Goal: Find specific page/section: Find specific page/section

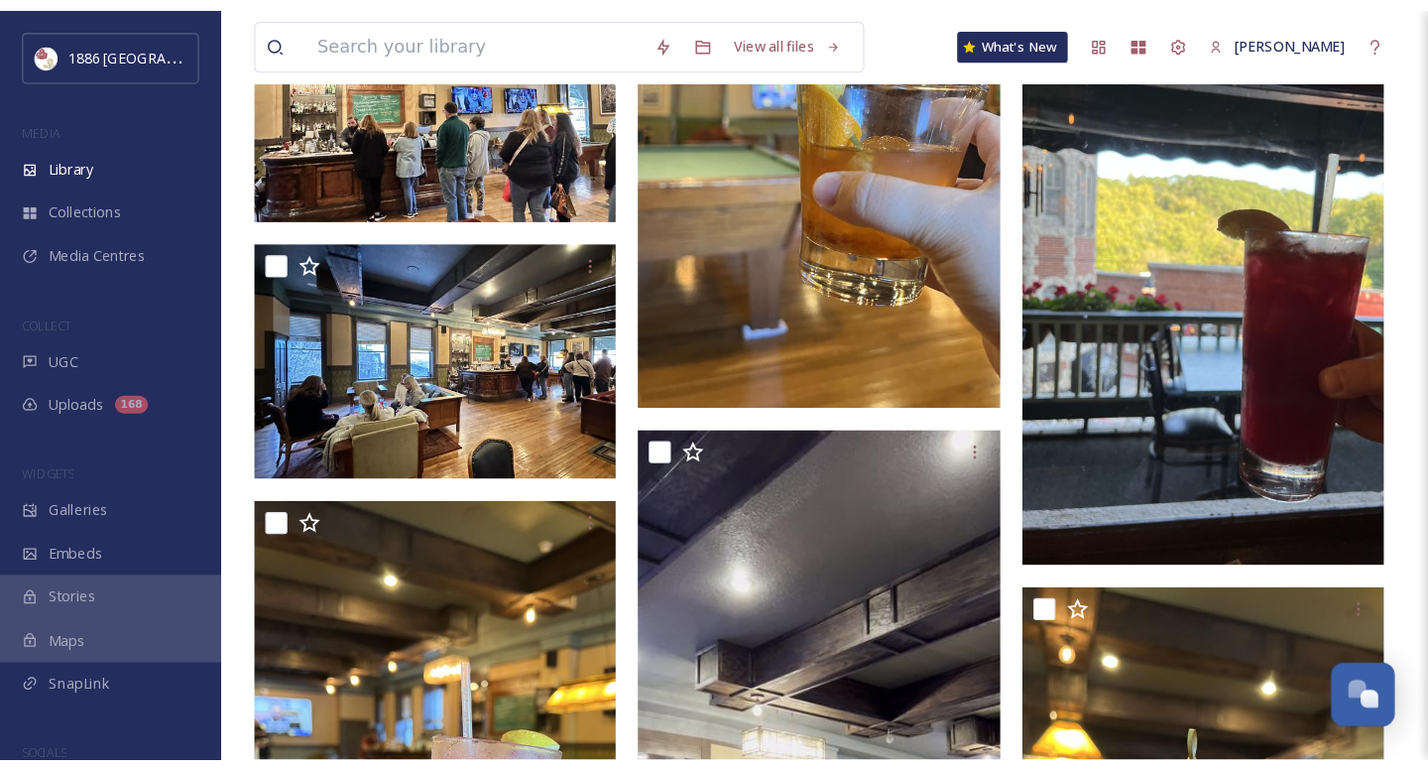
scroll to position [11797, 0]
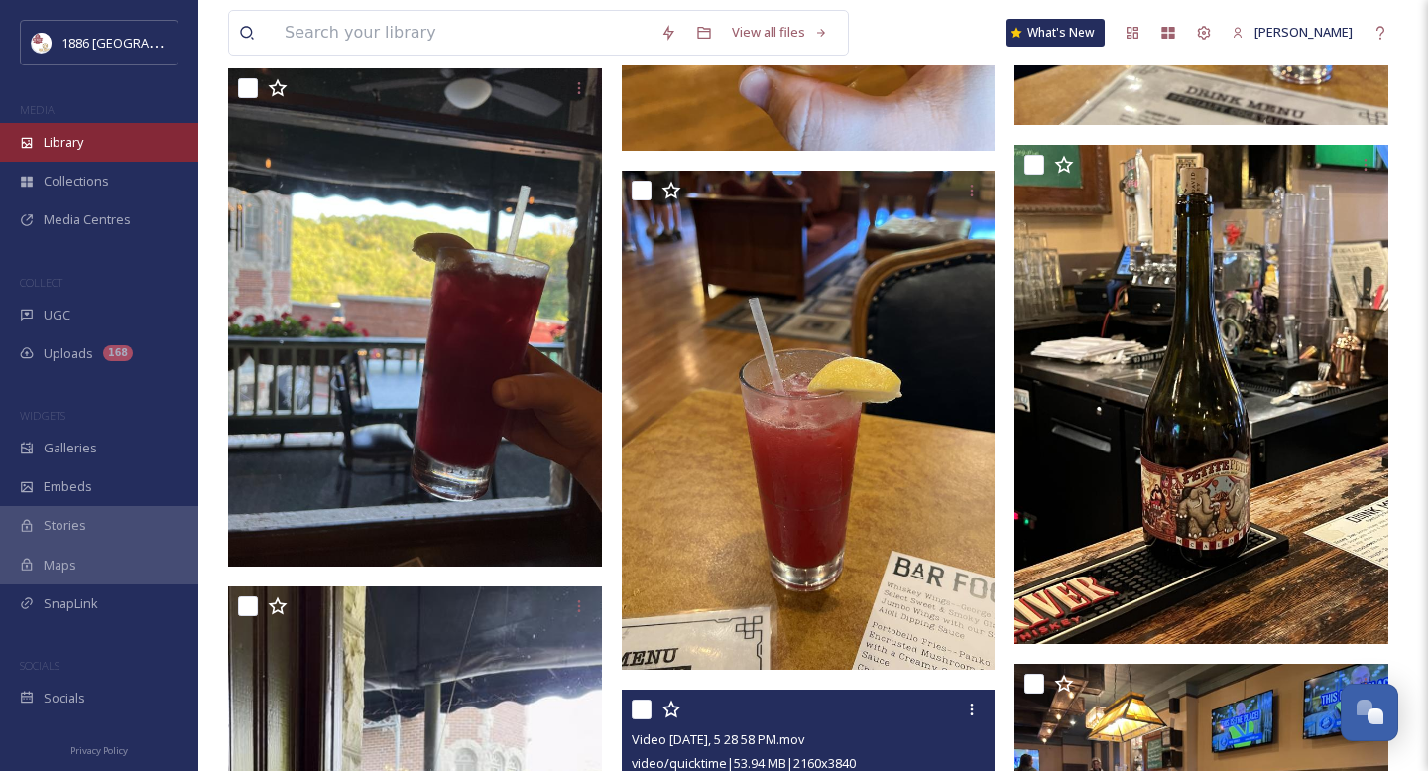
click at [87, 143] on div "Library" at bounding box center [99, 142] width 198 height 39
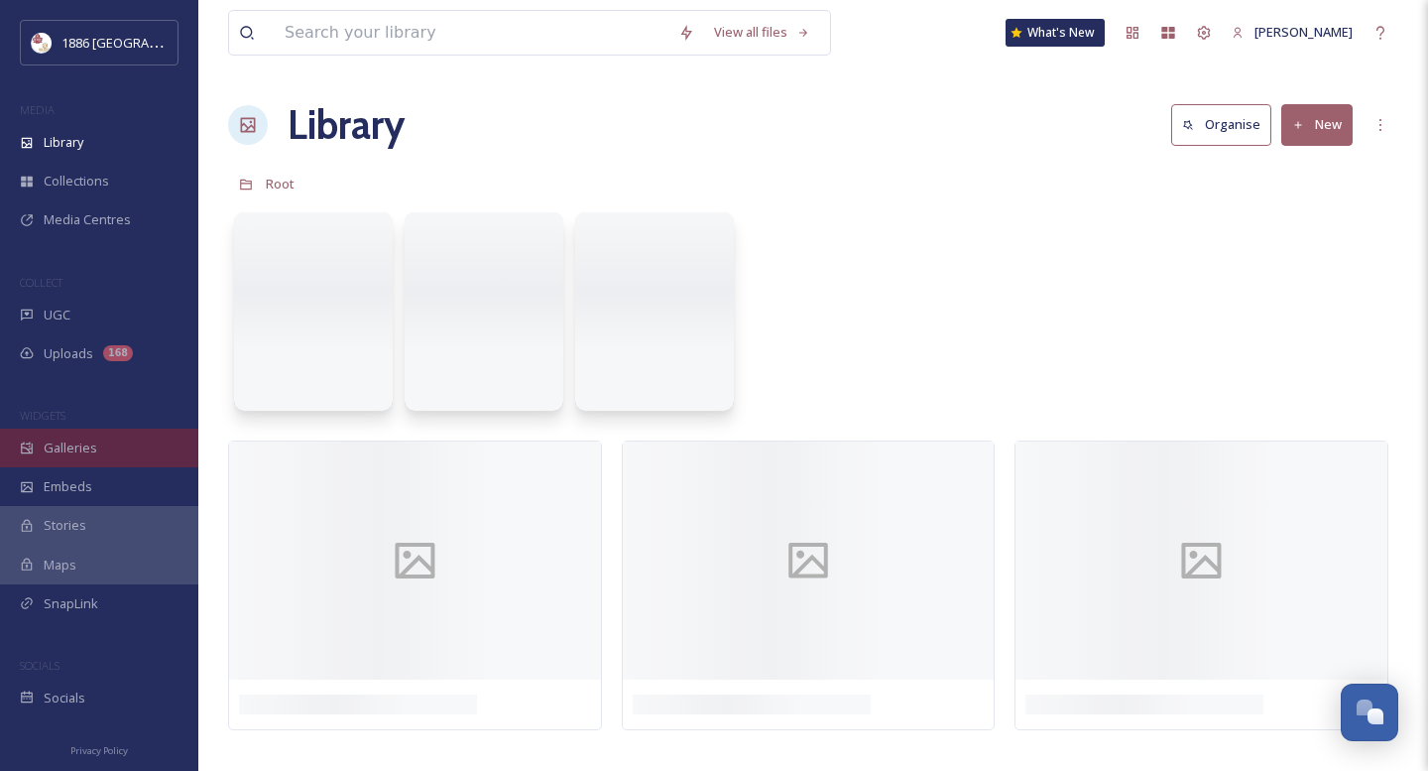
click at [117, 446] on div "Galleries" at bounding box center [99, 447] width 198 height 39
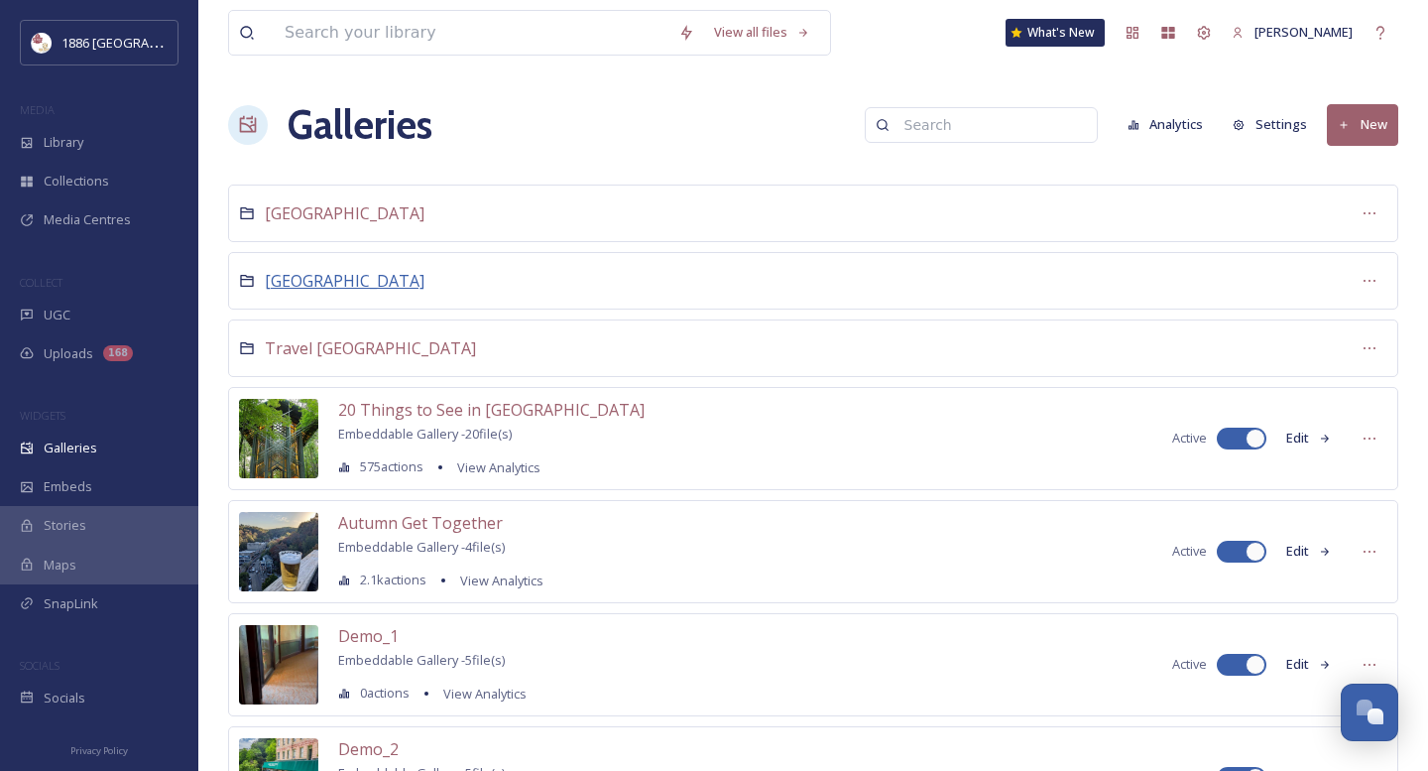
click at [331, 274] on span "[GEOGRAPHIC_DATA]" at bounding box center [345, 281] width 160 height 22
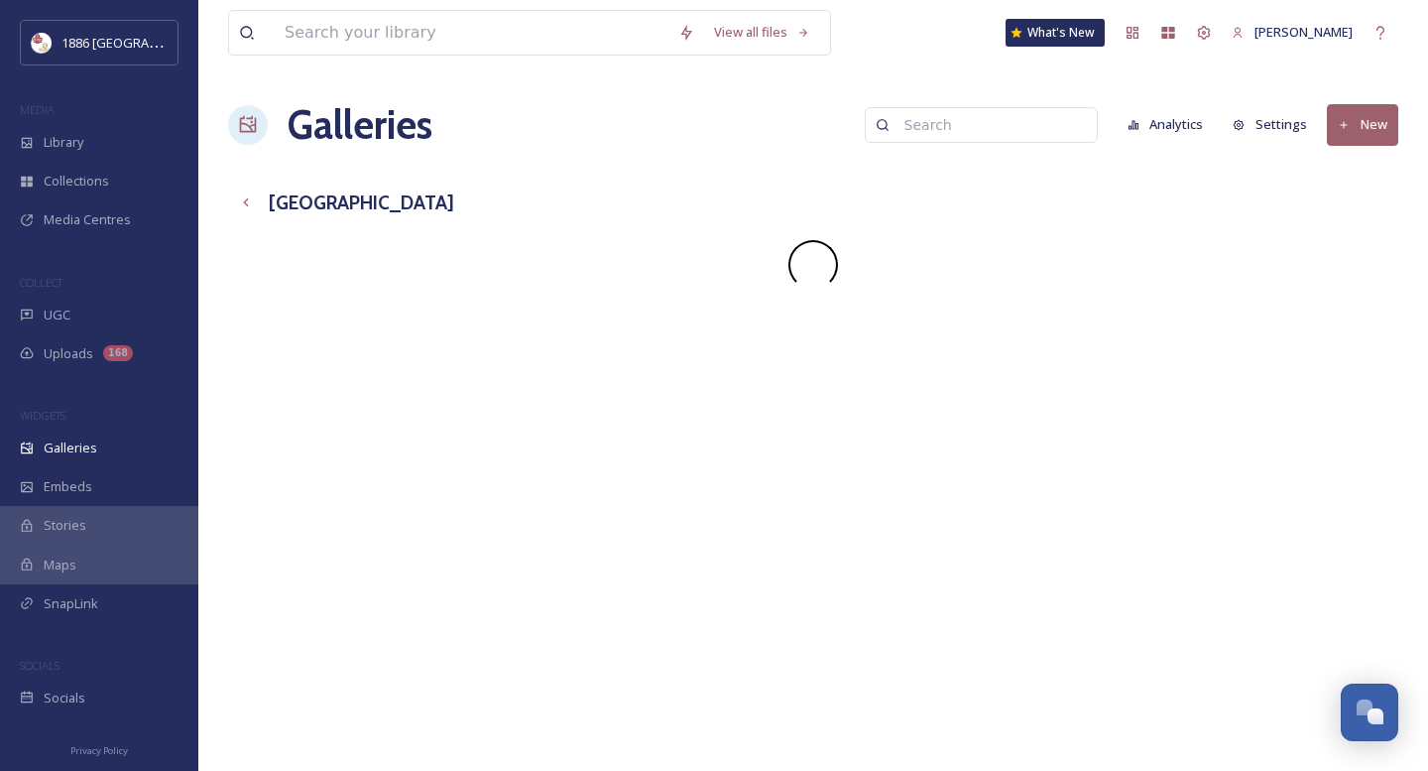
click at [995, 124] on input at bounding box center [991, 125] width 192 height 40
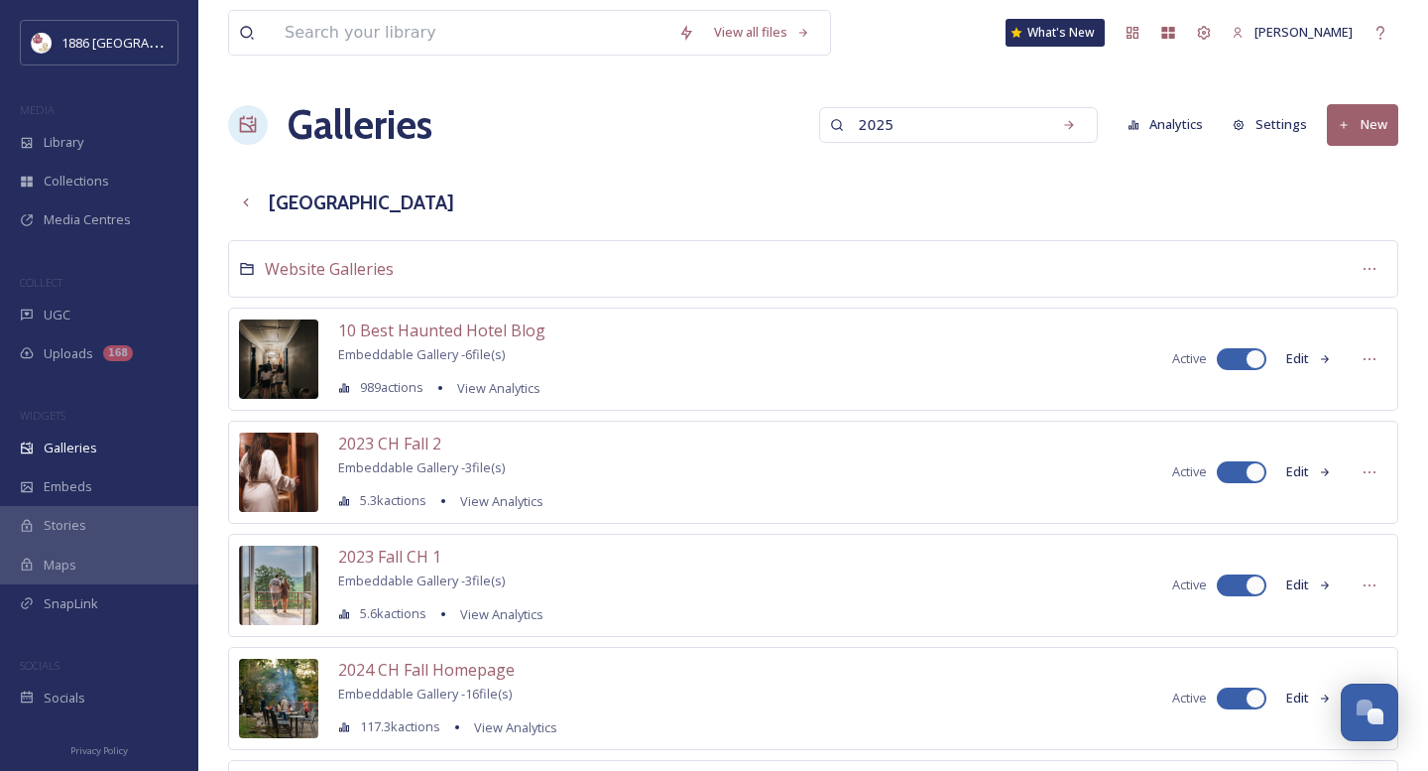
type input "2025"
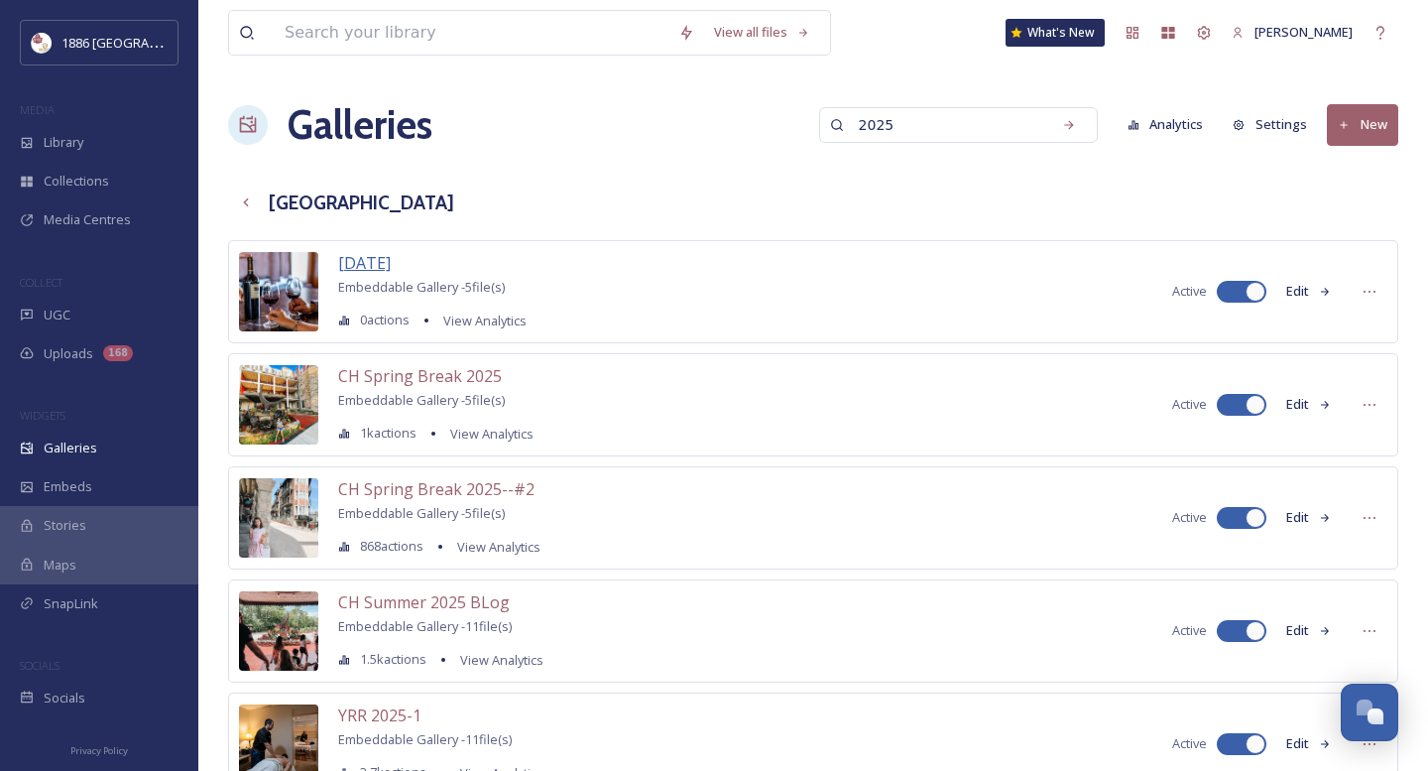
click at [381, 260] on span "[DATE]" at bounding box center [364, 263] width 53 height 22
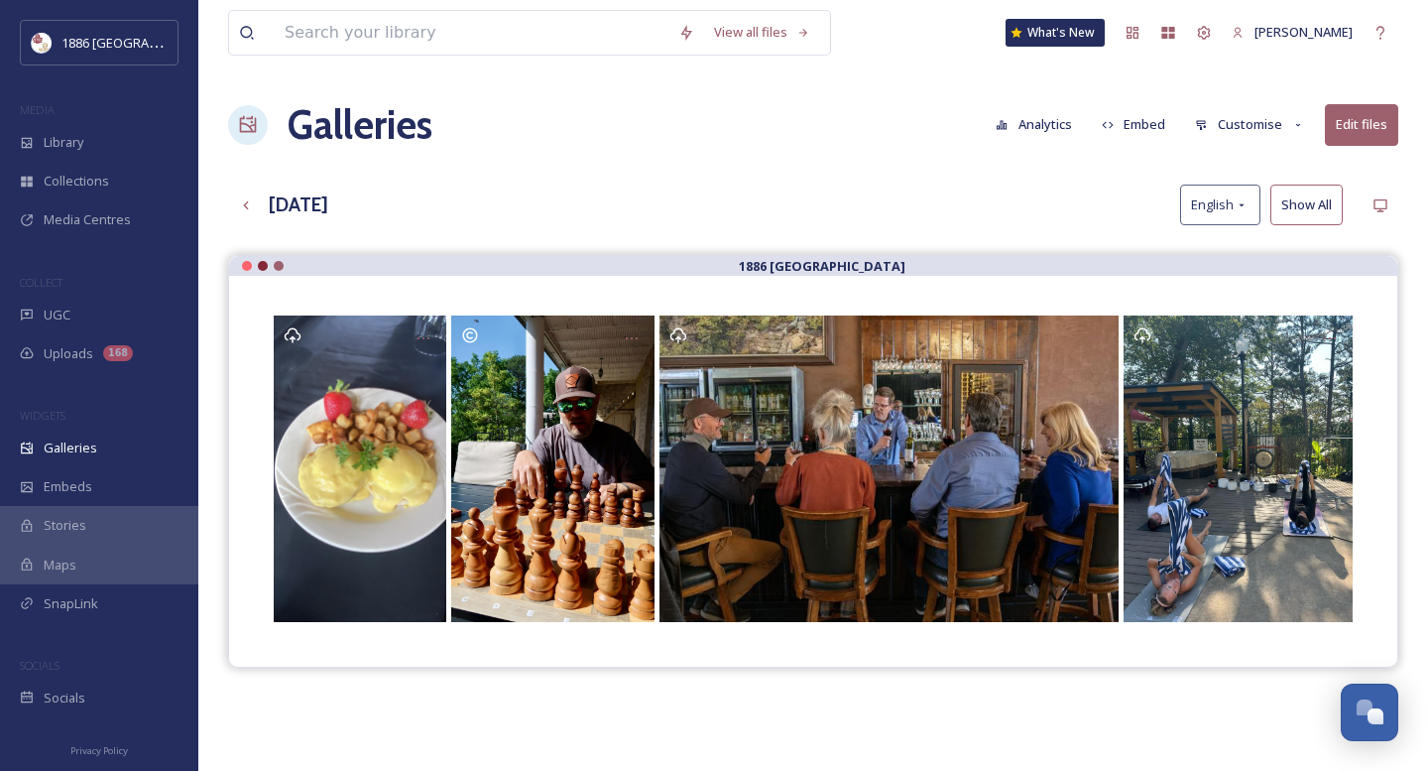
click at [1280, 124] on button "Edit files" at bounding box center [1361, 124] width 73 height 41
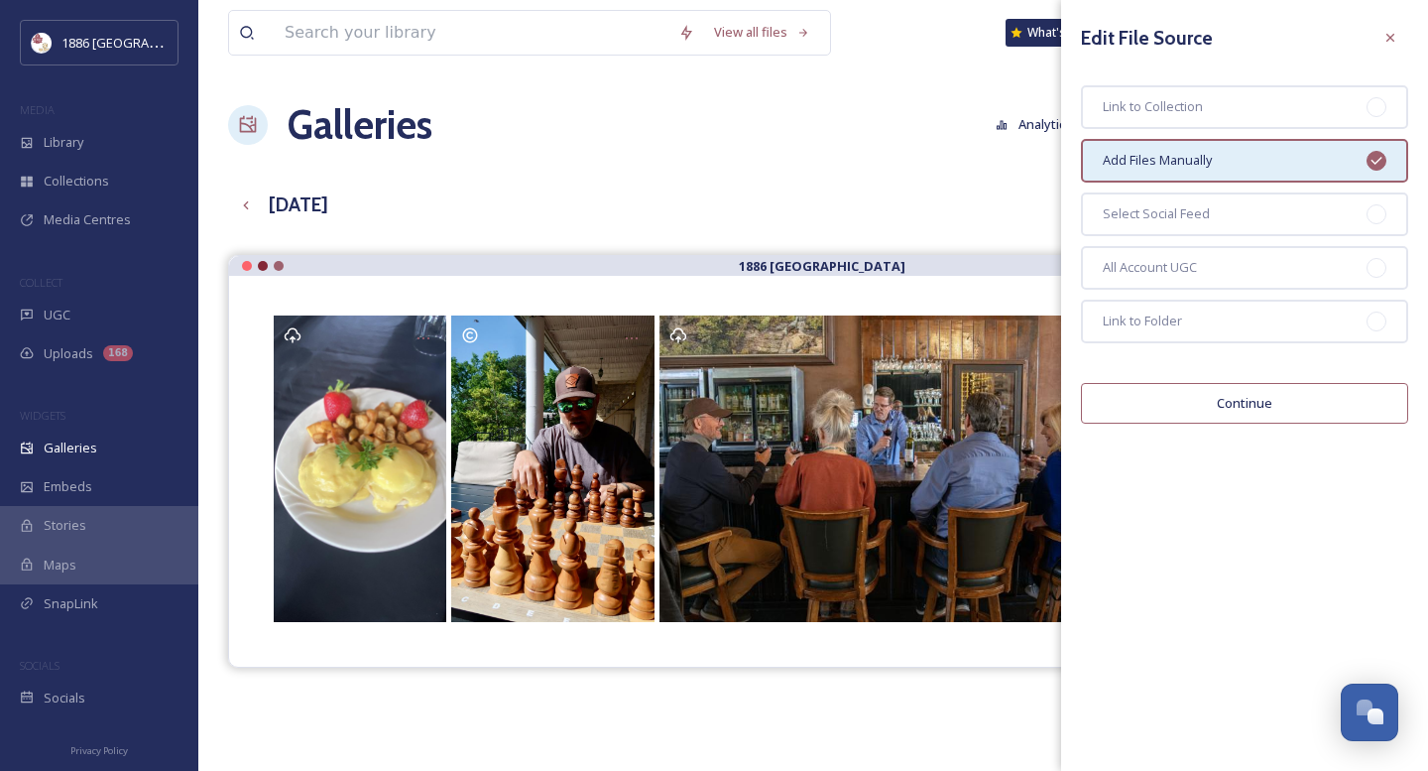
click at [1264, 405] on button "Continue" at bounding box center [1244, 403] width 327 height 41
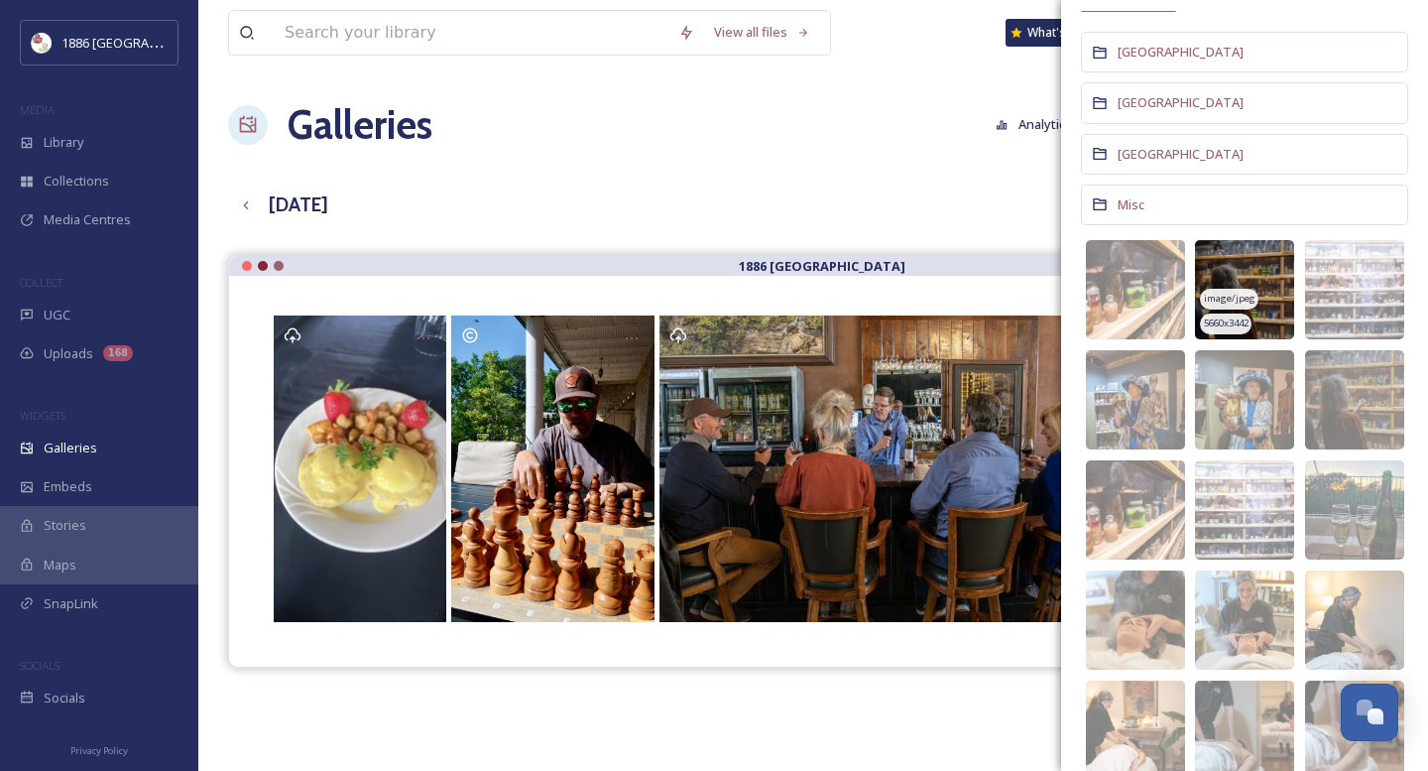
scroll to position [284, 0]
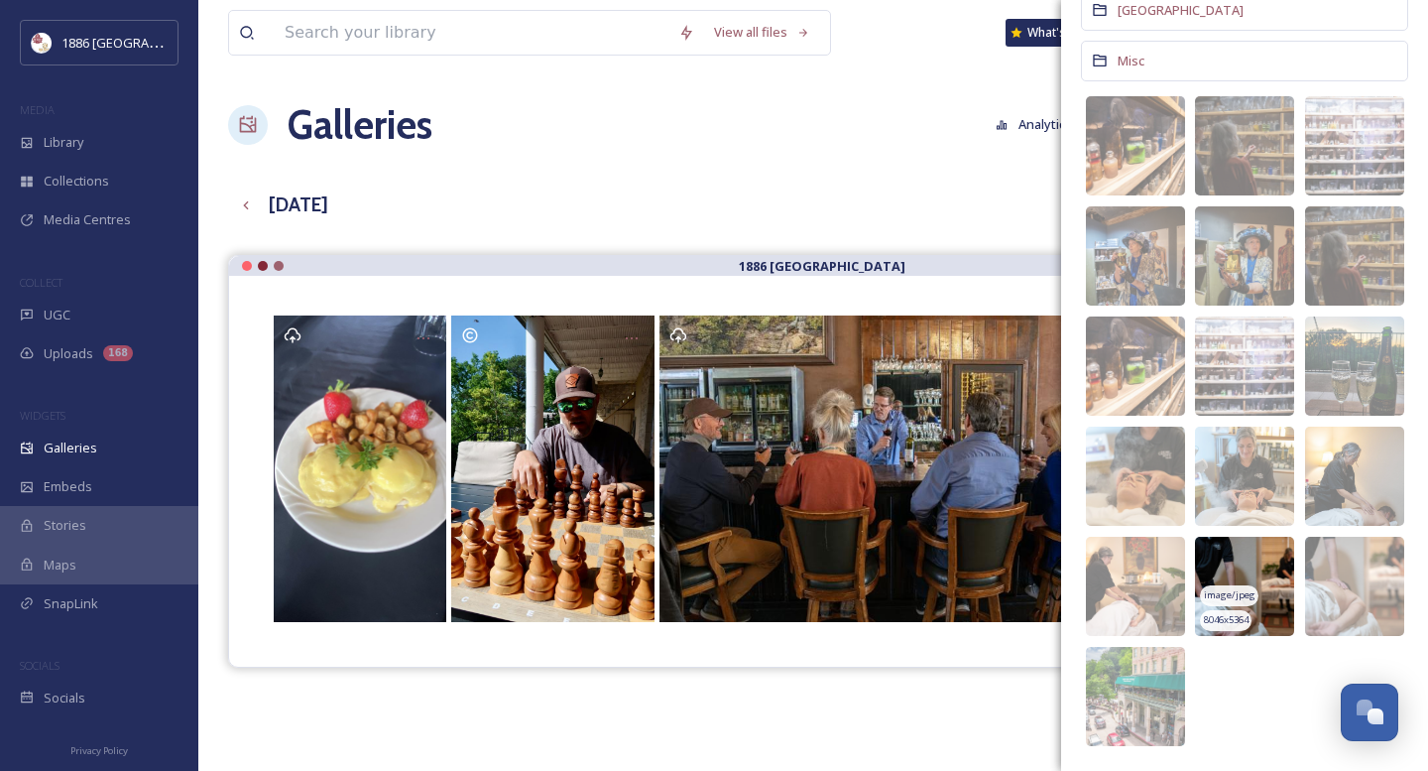
click at [1249, 610] on div "8046 x 5364" at bounding box center [1225, 620] width 51 height 21
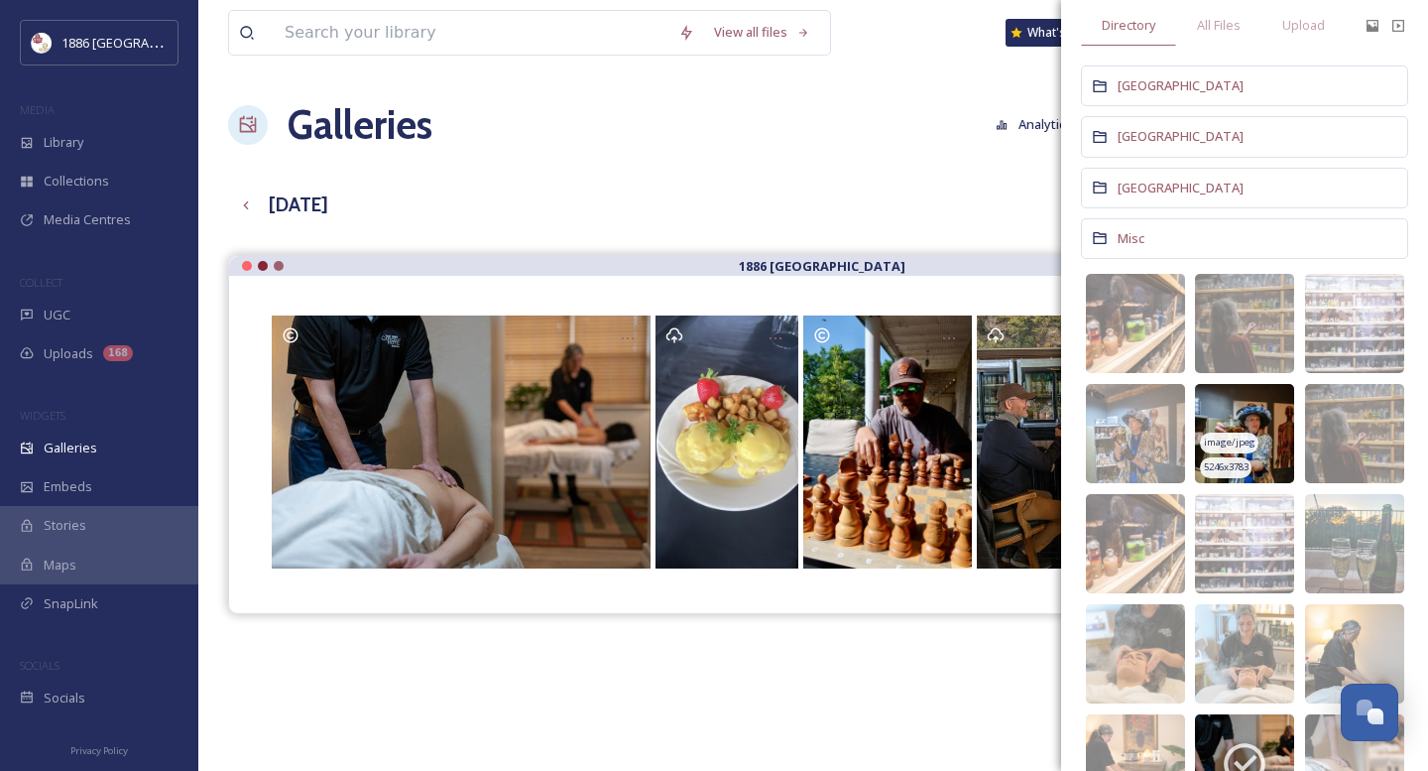
scroll to position [0, 0]
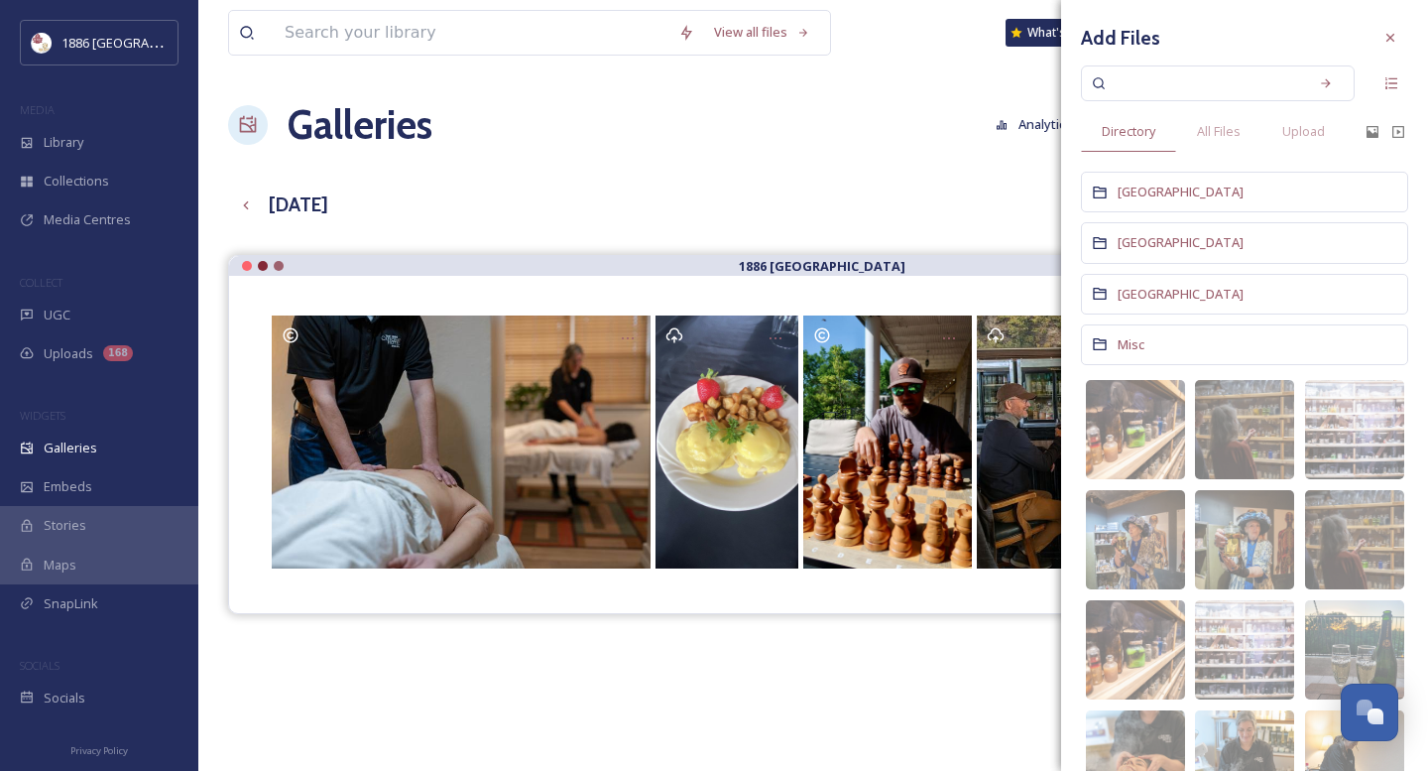
click at [1165, 230] on div "[GEOGRAPHIC_DATA]" at bounding box center [1244, 242] width 327 height 41
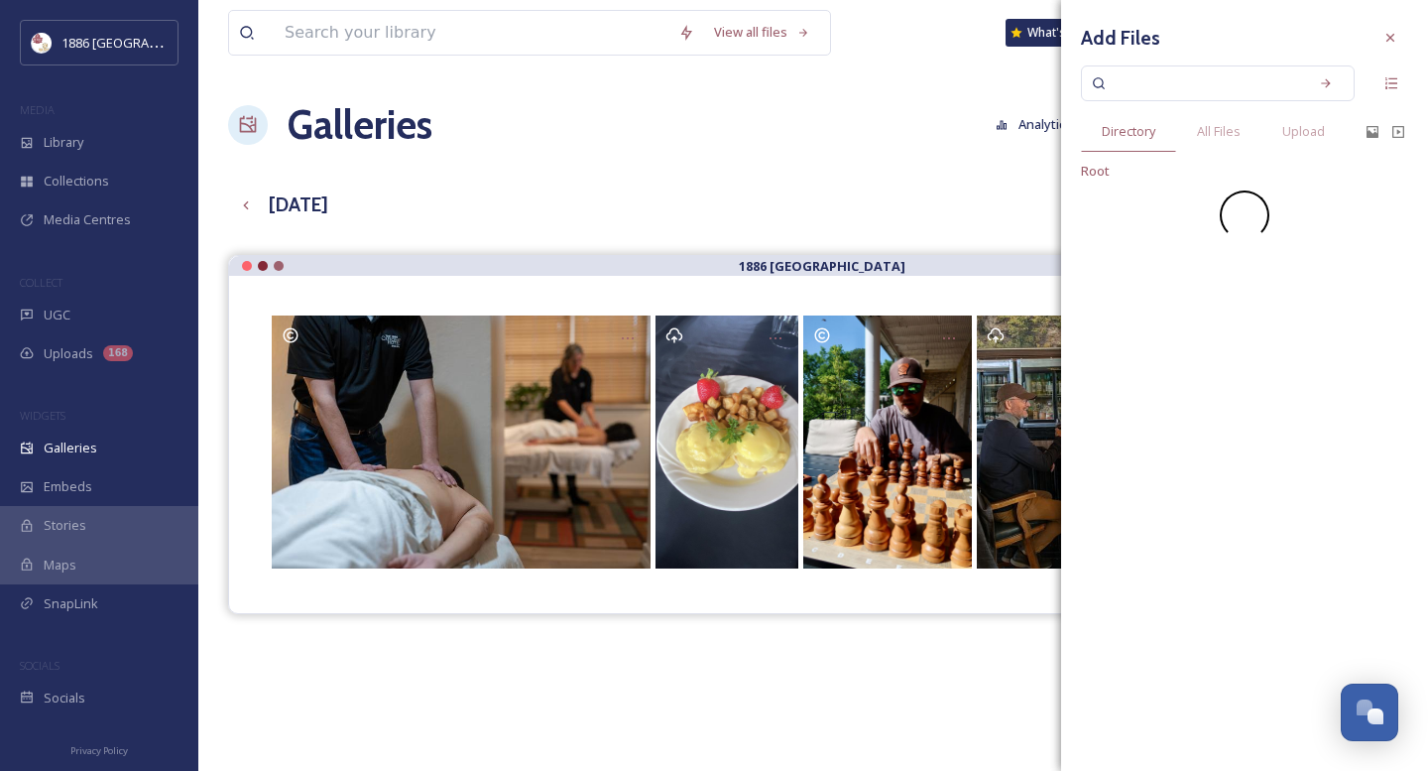
click at [1165, 234] on div at bounding box center [1244, 215] width 327 height 50
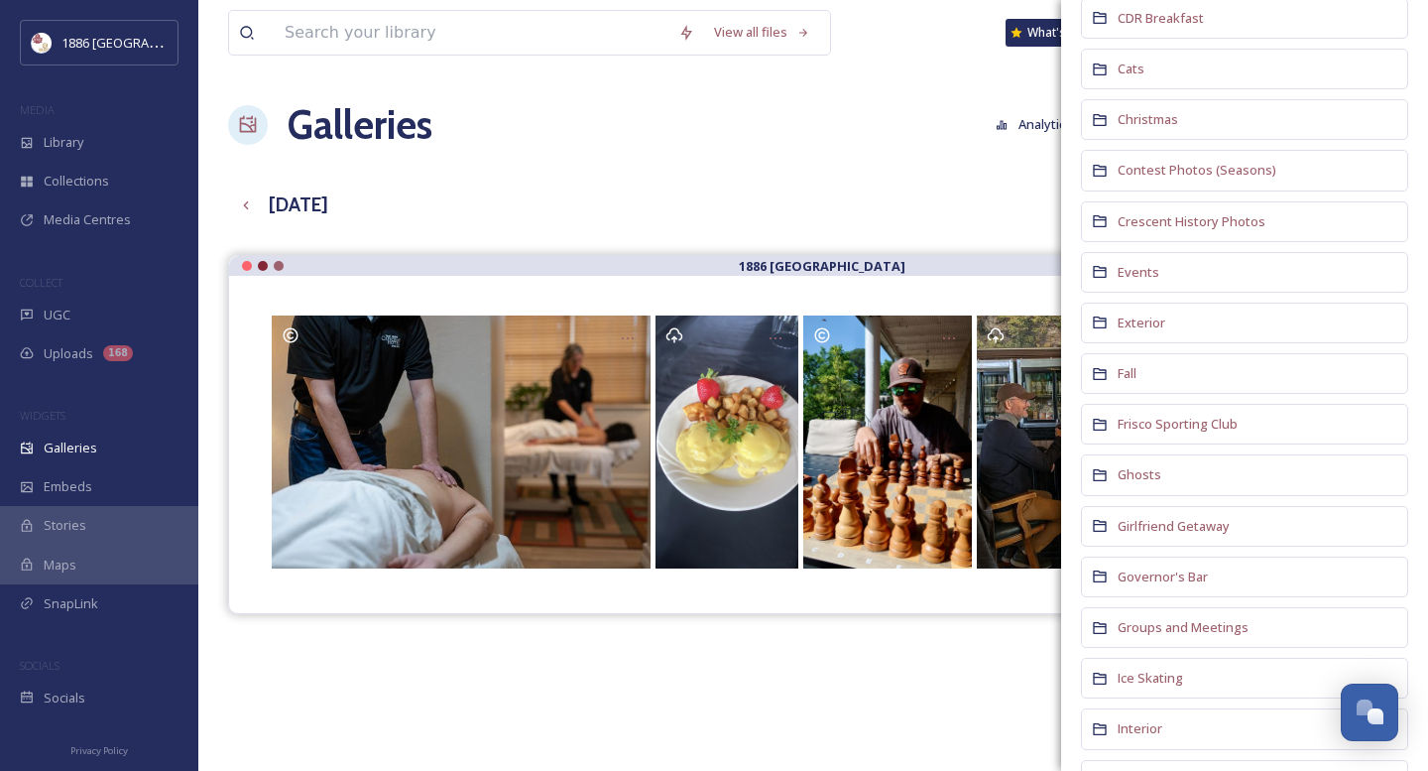
scroll to position [296, 0]
click at [1192, 580] on span "Governor's Bar" at bounding box center [1163, 575] width 90 height 18
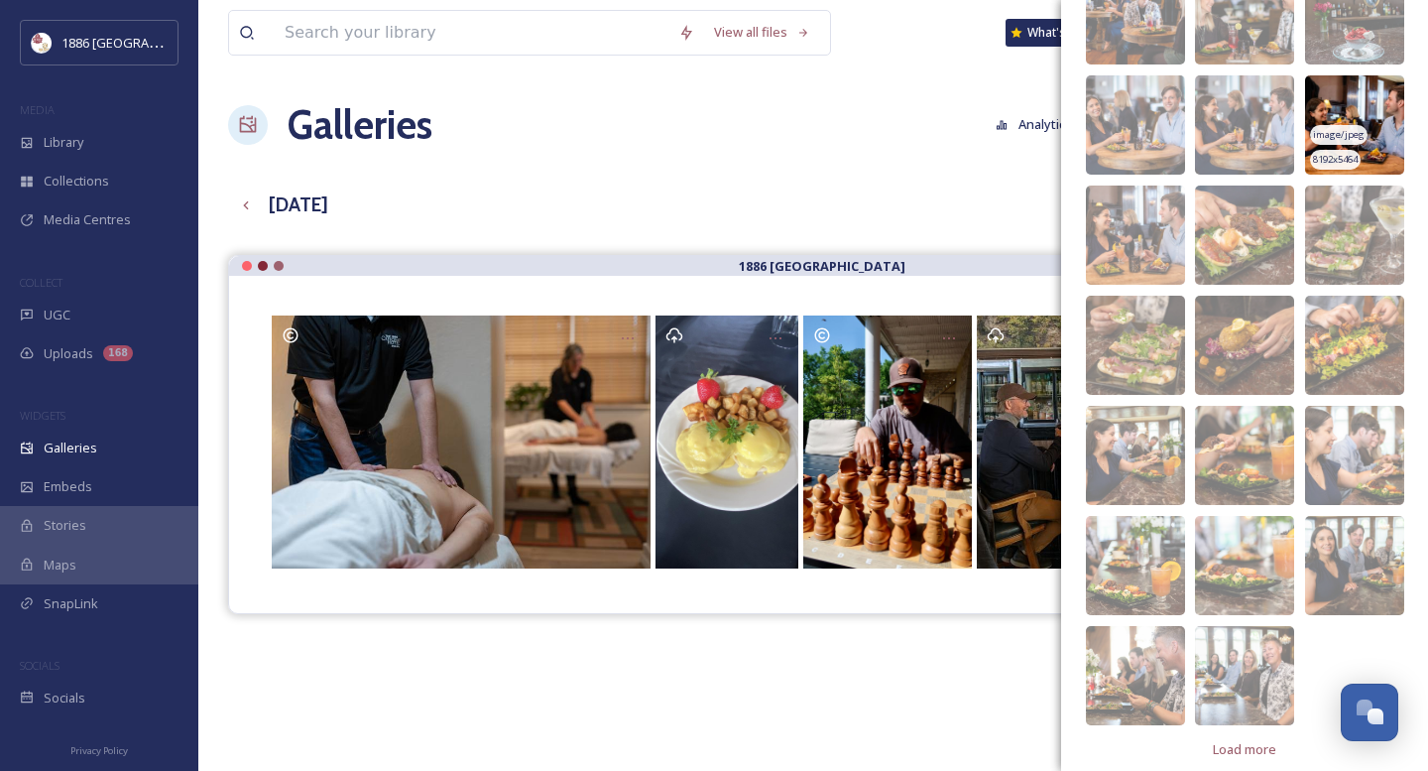
scroll to position [248, 0]
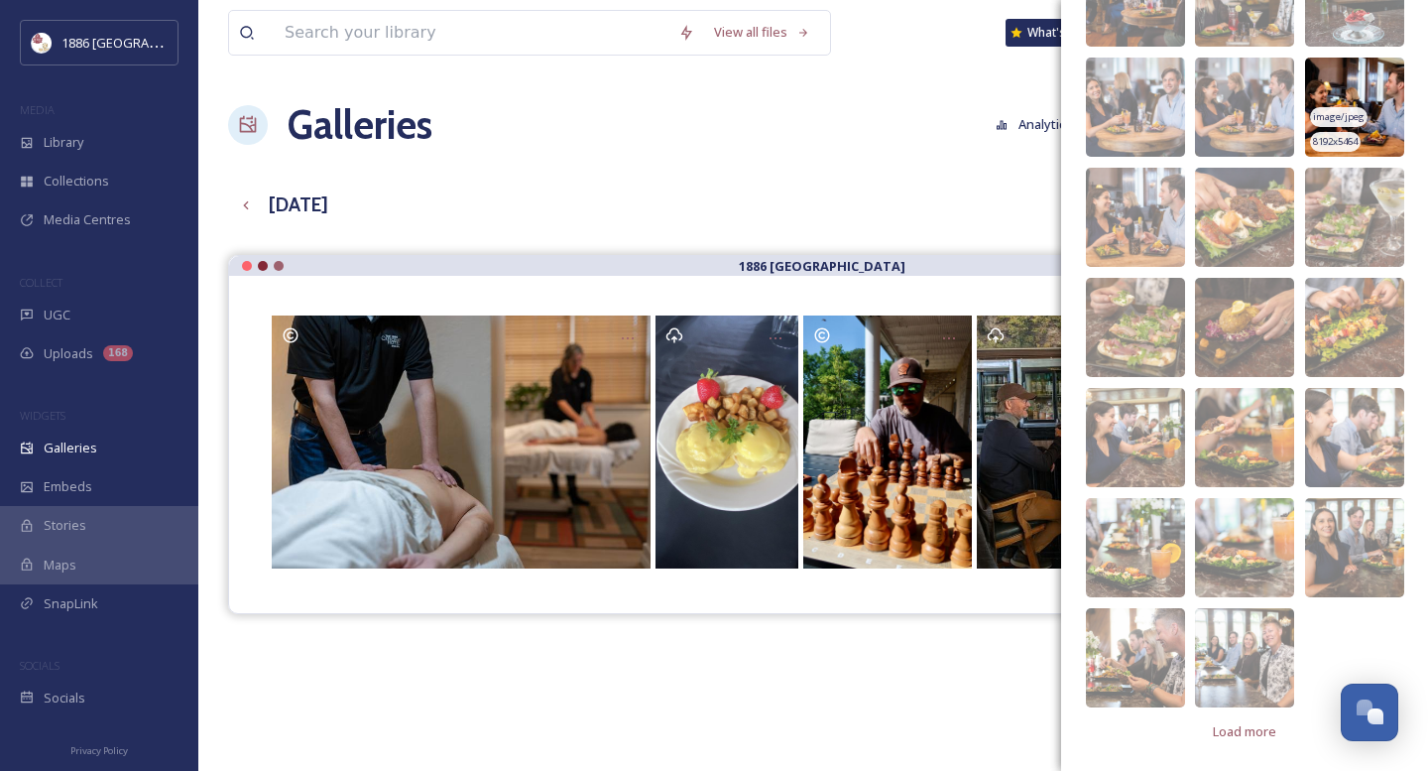
click at [1280, 92] on img at bounding box center [1354, 107] width 99 height 99
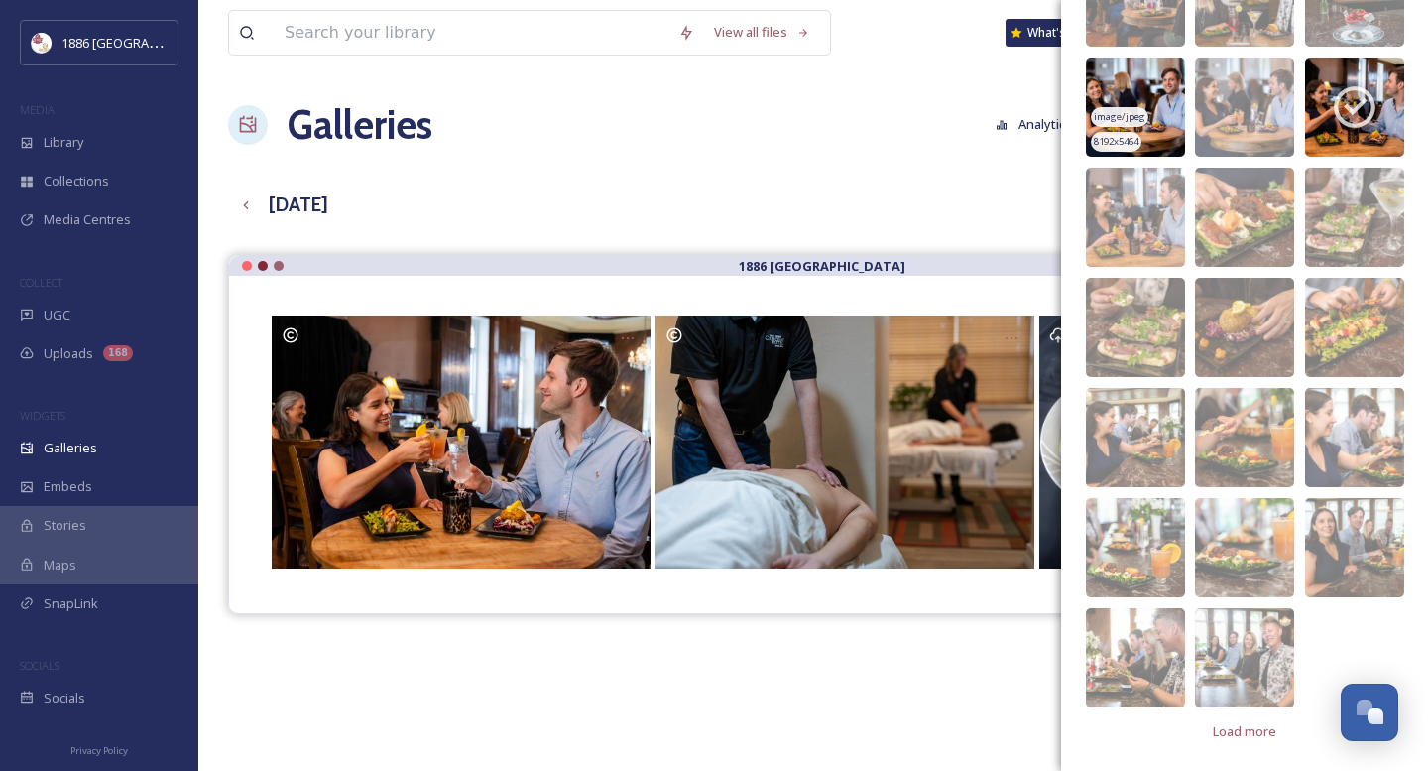
scroll to position [0, 0]
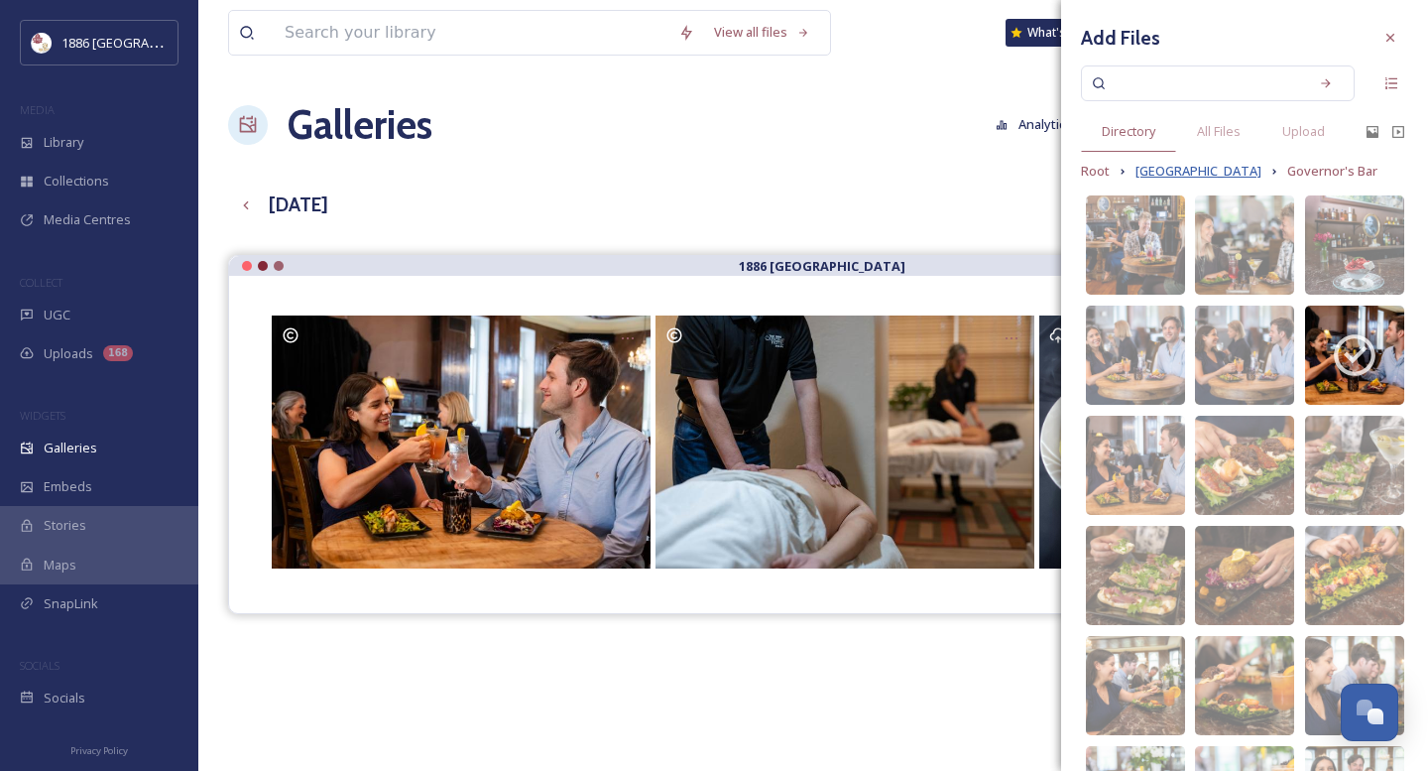
click at [1201, 179] on span "[GEOGRAPHIC_DATA]" at bounding box center [1199, 171] width 126 height 19
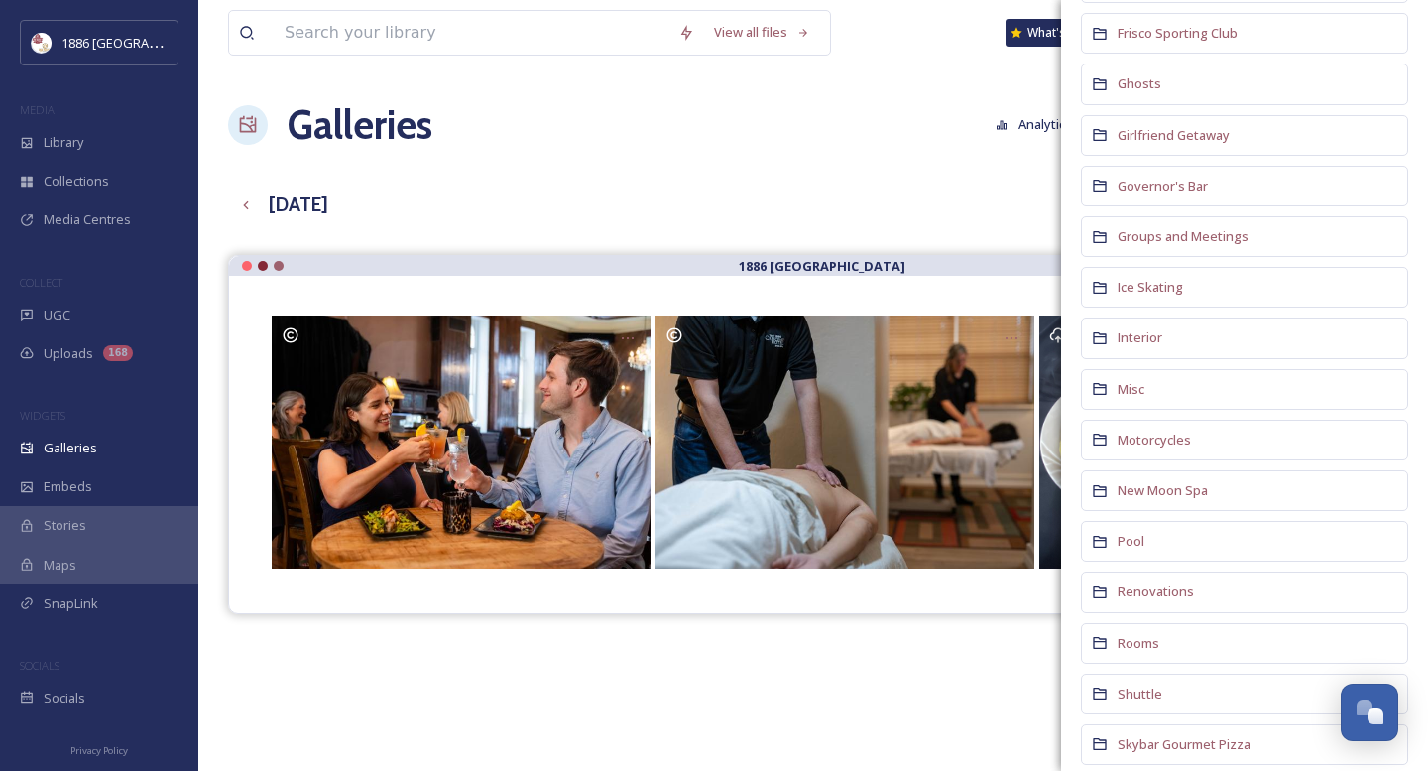
scroll to position [693, 0]
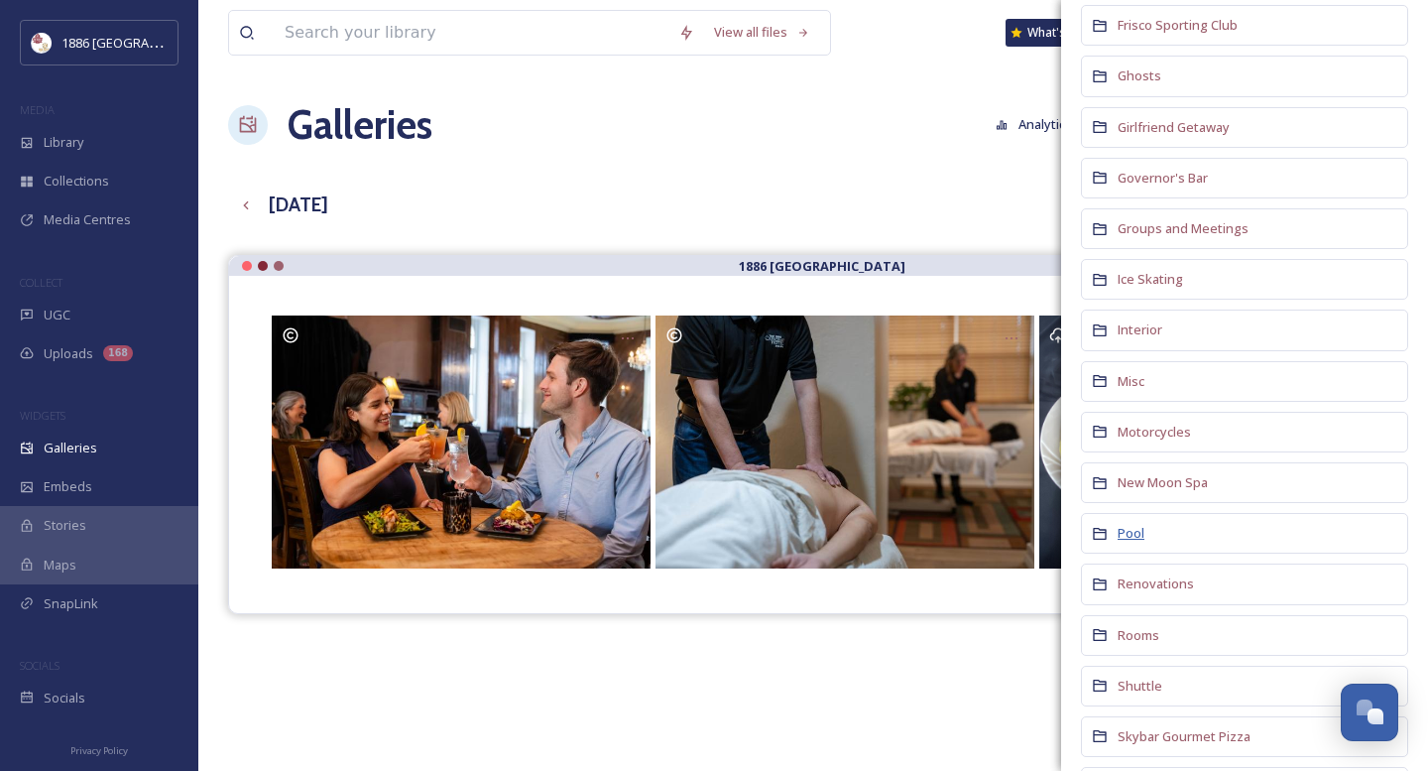
click at [1130, 534] on span "Pool" at bounding box center [1131, 533] width 27 height 18
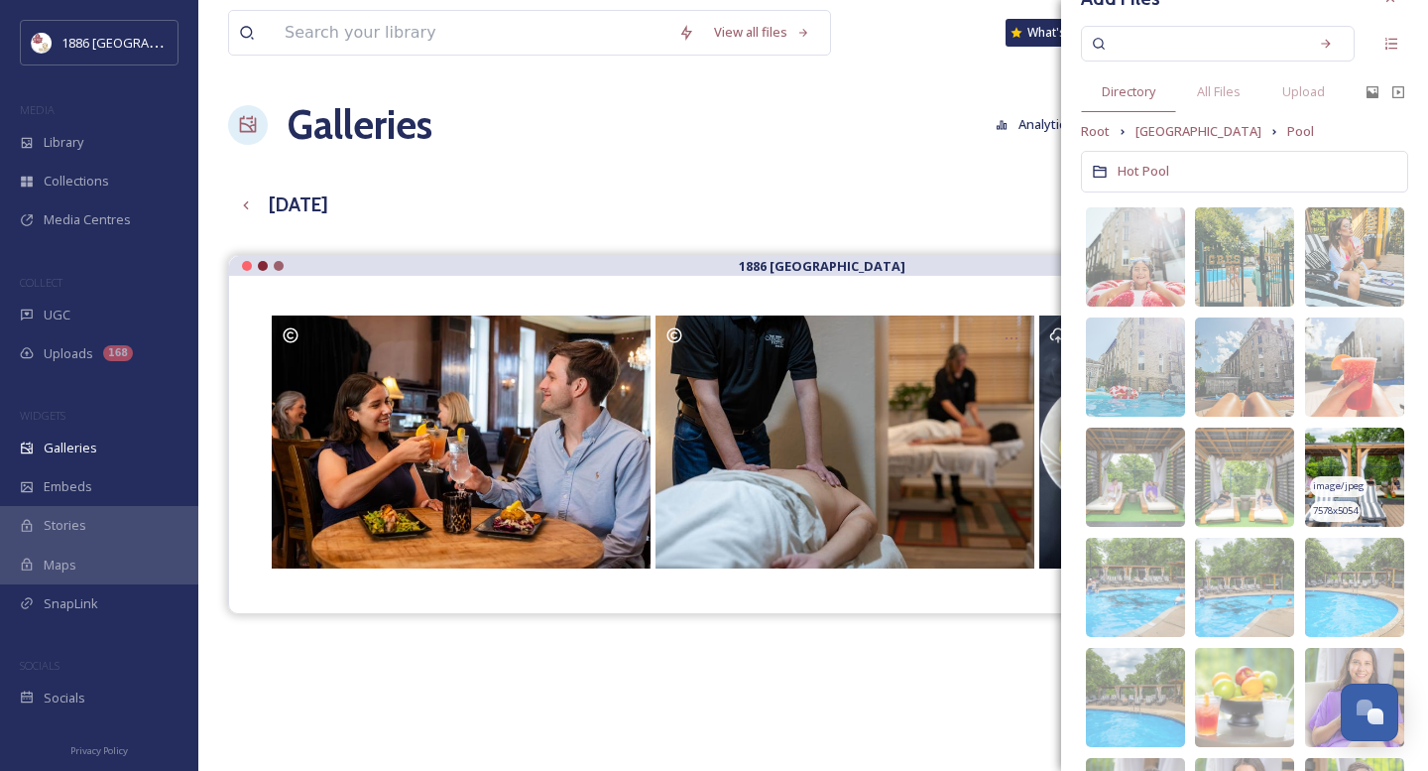
scroll to position [42, 0]
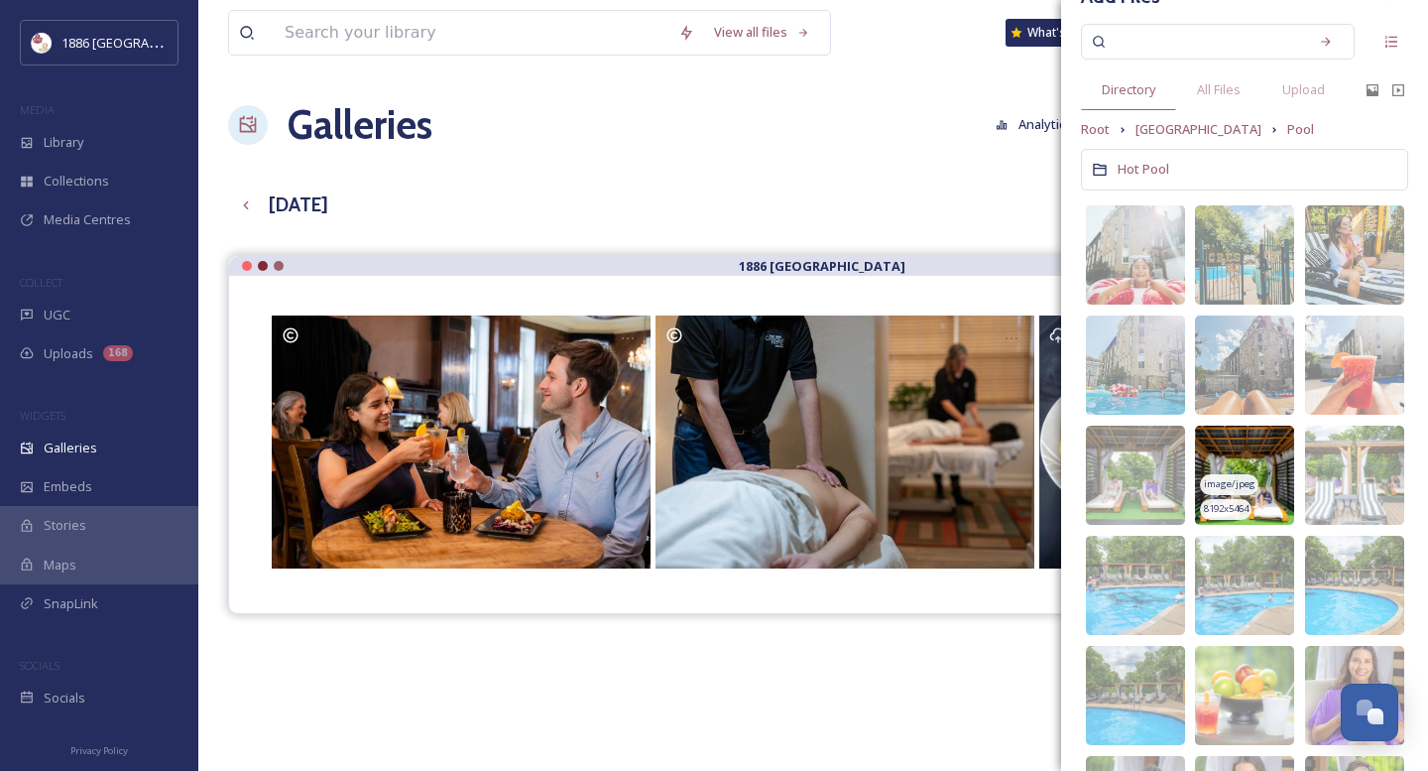
click at [1279, 460] on img at bounding box center [1244, 474] width 99 height 99
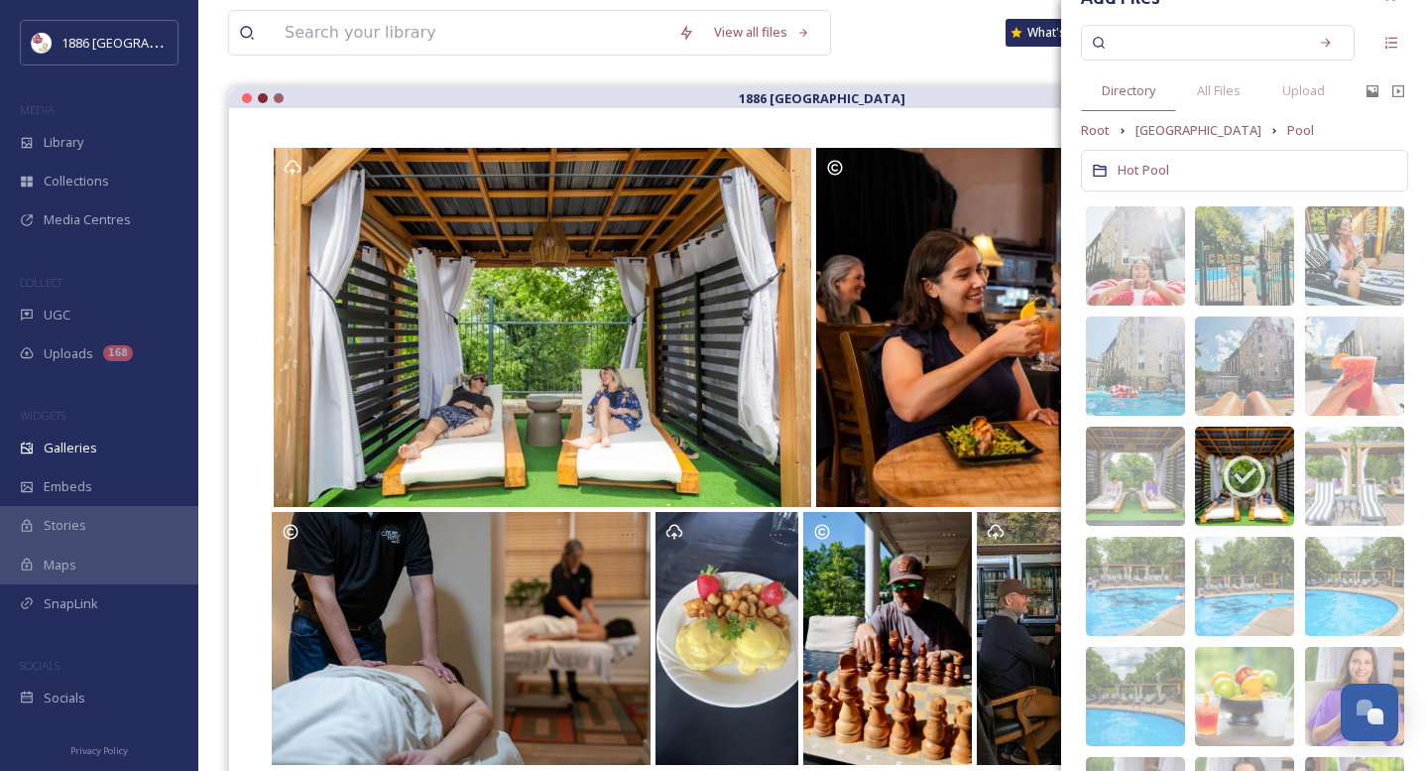
scroll to position [0, 0]
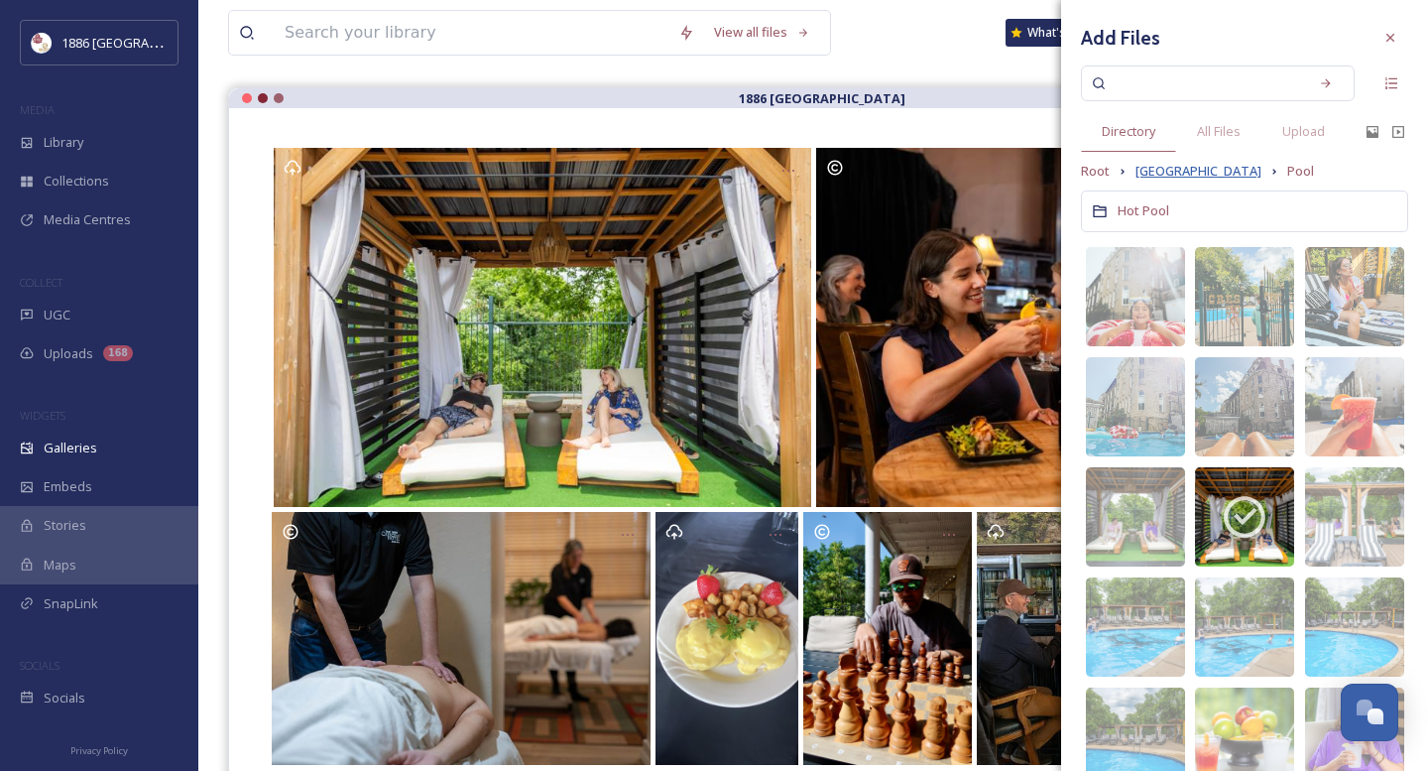
click at [1204, 171] on span "[GEOGRAPHIC_DATA]" at bounding box center [1199, 171] width 126 height 19
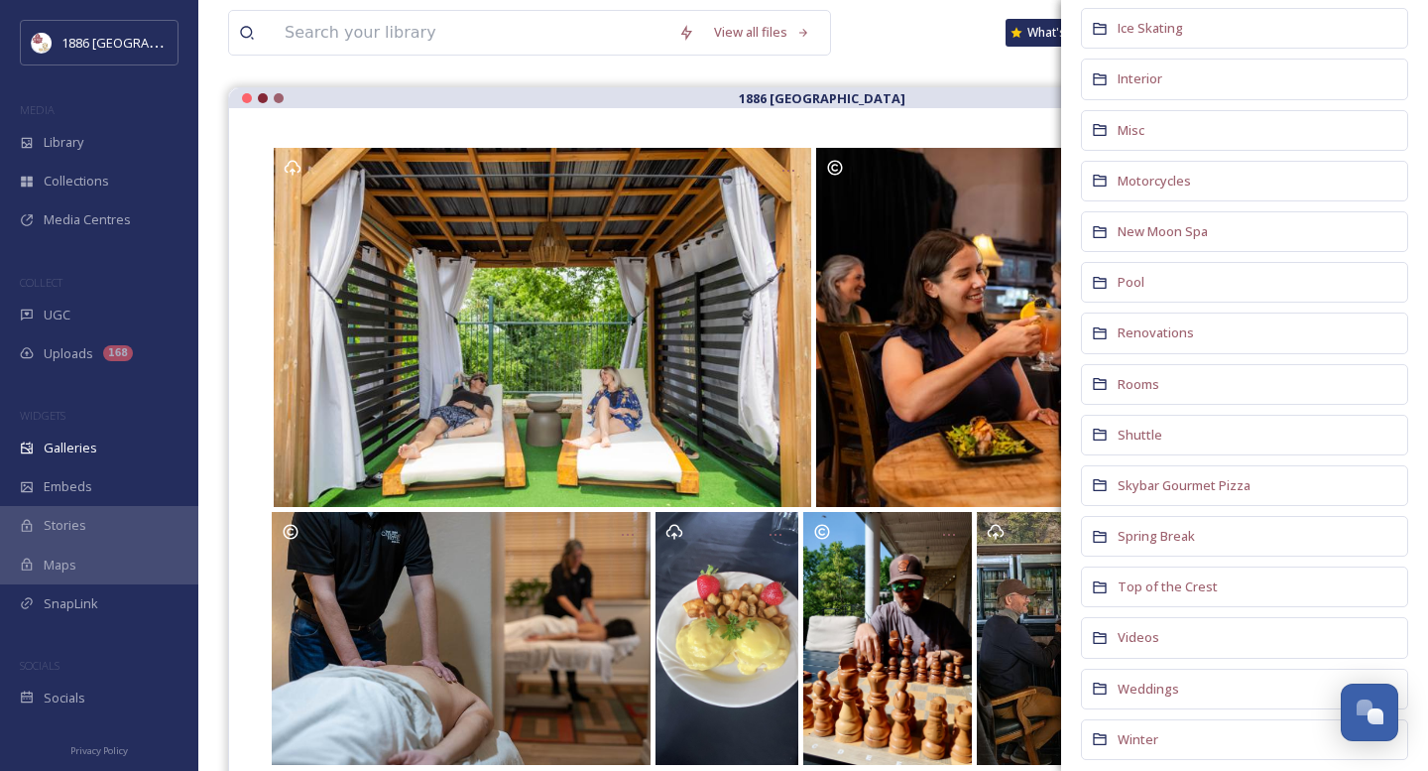
scroll to position [958, 0]
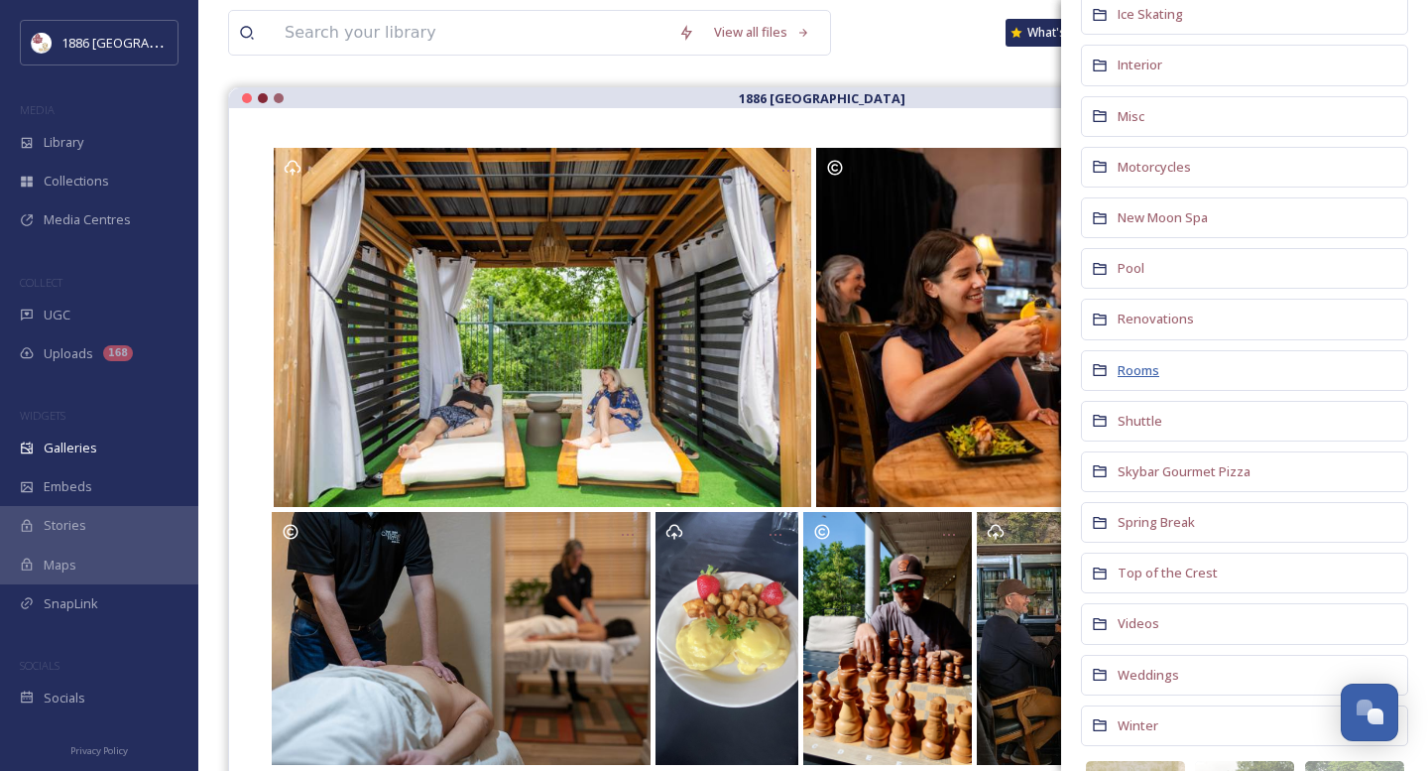
click at [1143, 364] on span "Rooms" at bounding box center [1139, 370] width 42 height 18
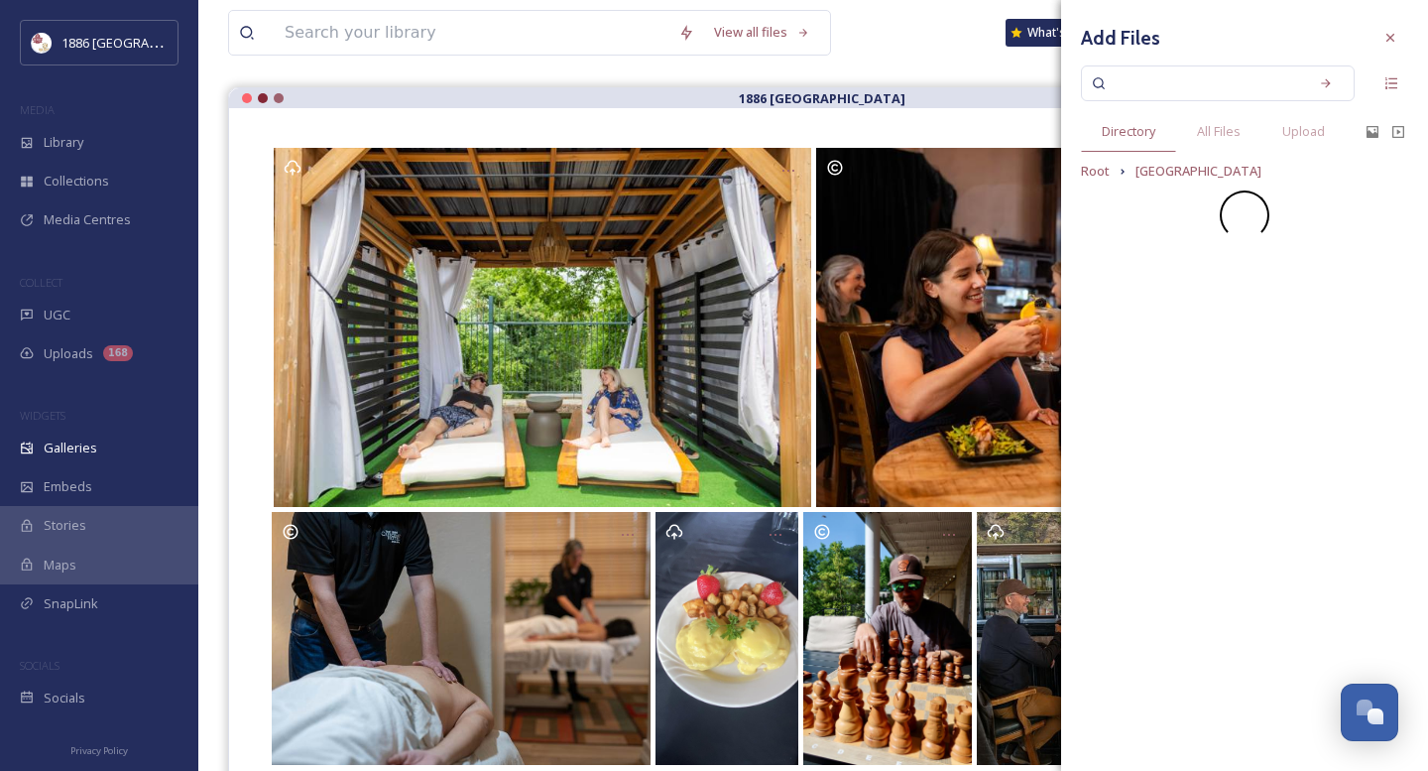
scroll to position [0, 0]
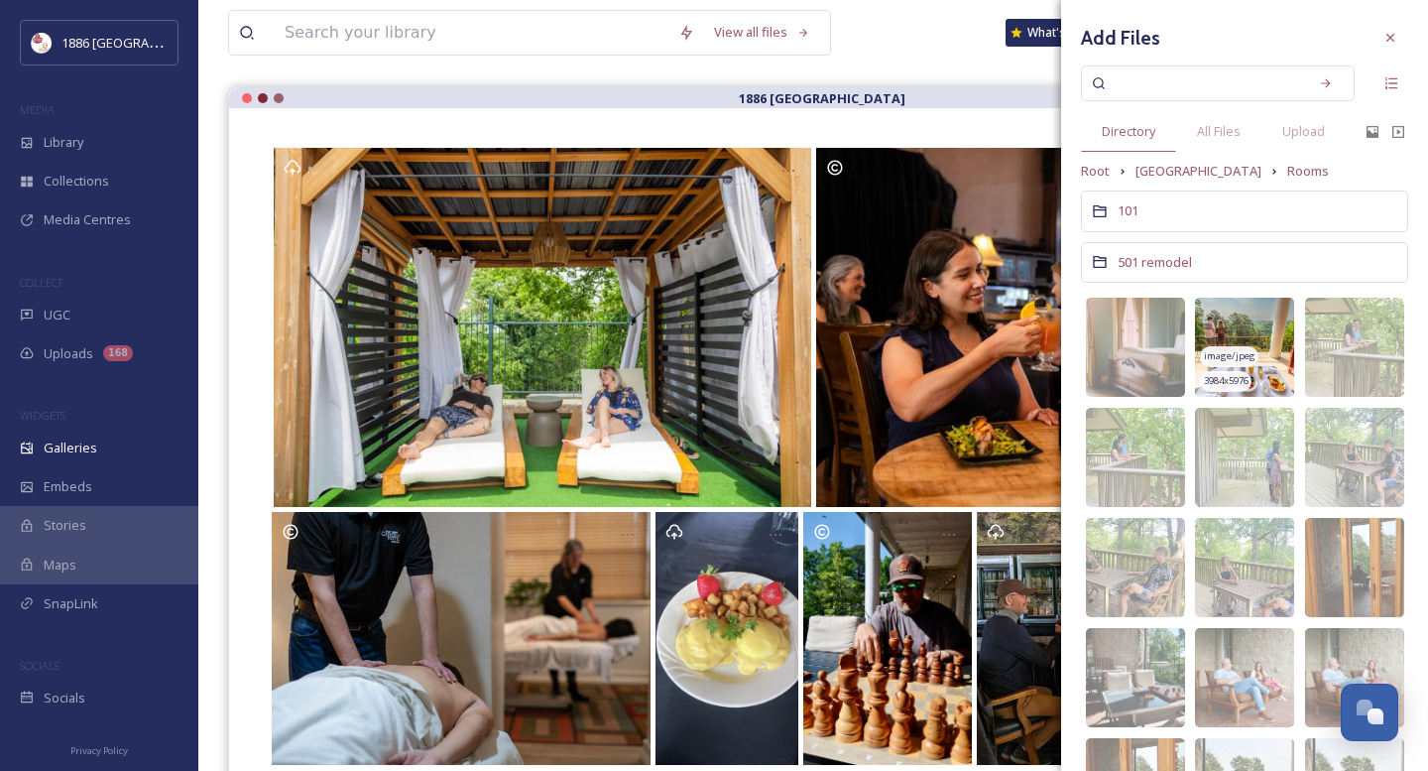
click at [1267, 334] on img at bounding box center [1244, 347] width 99 height 99
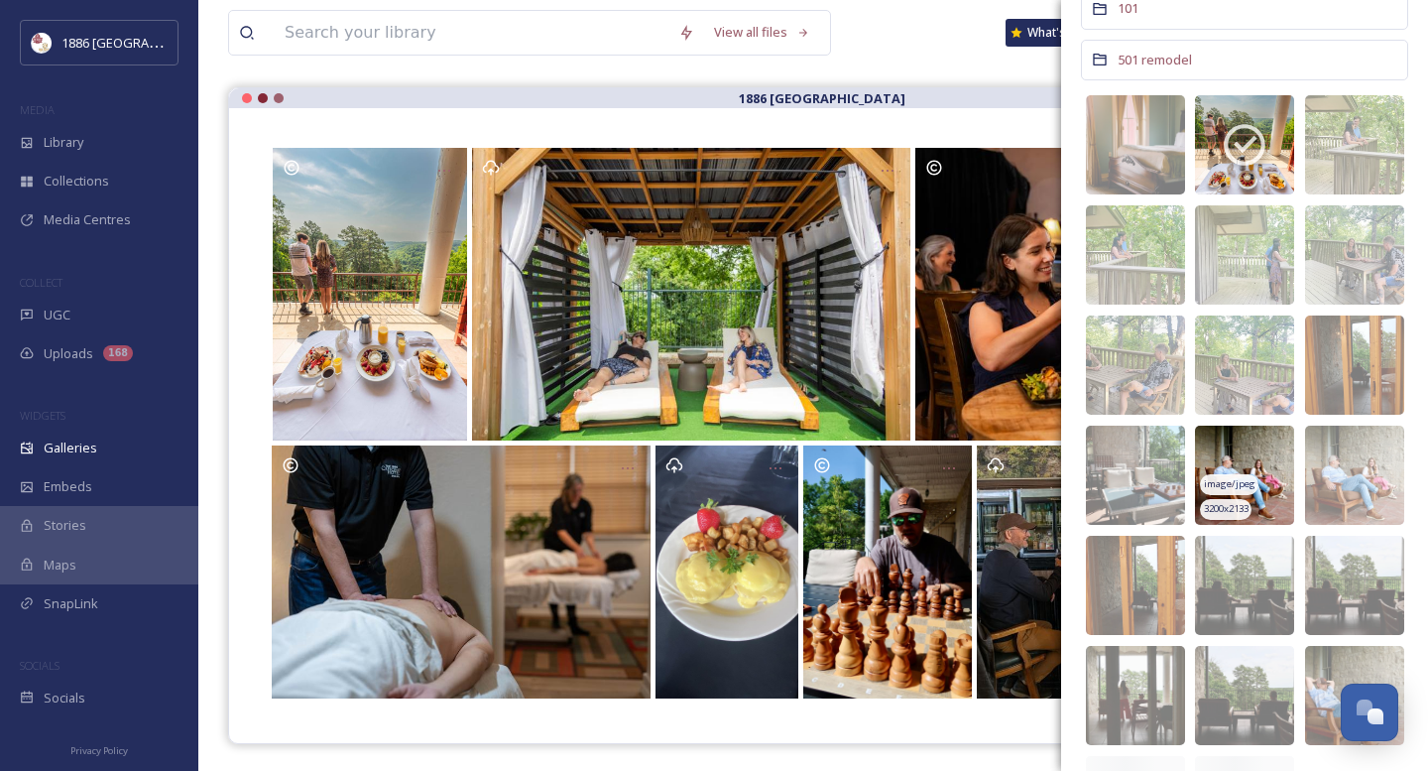
scroll to position [205, 0]
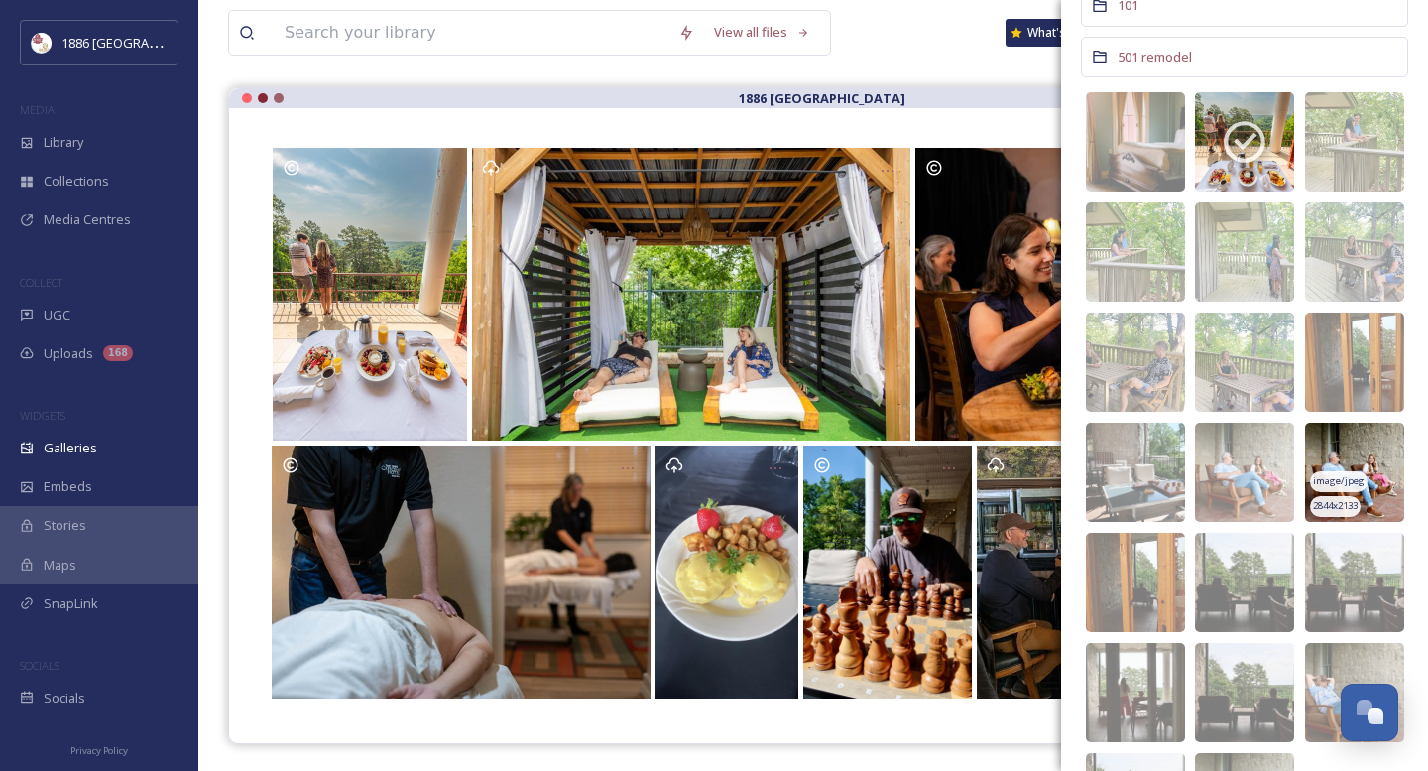
click at [1280, 455] on img at bounding box center [1354, 471] width 99 height 99
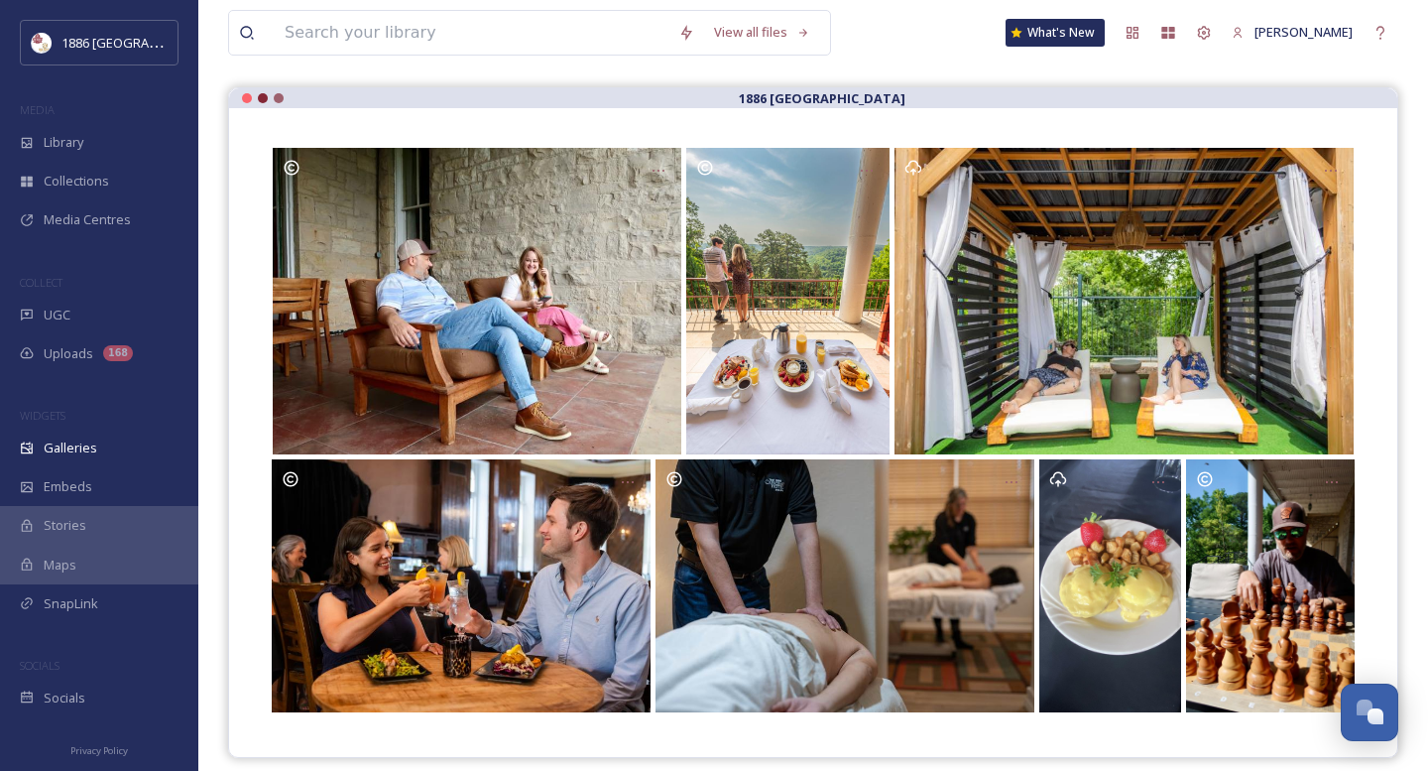
click at [928, 41] on div "View all files What's New [PERSON_NAME]" at bounding box center [813, 32] width 1170 height 65
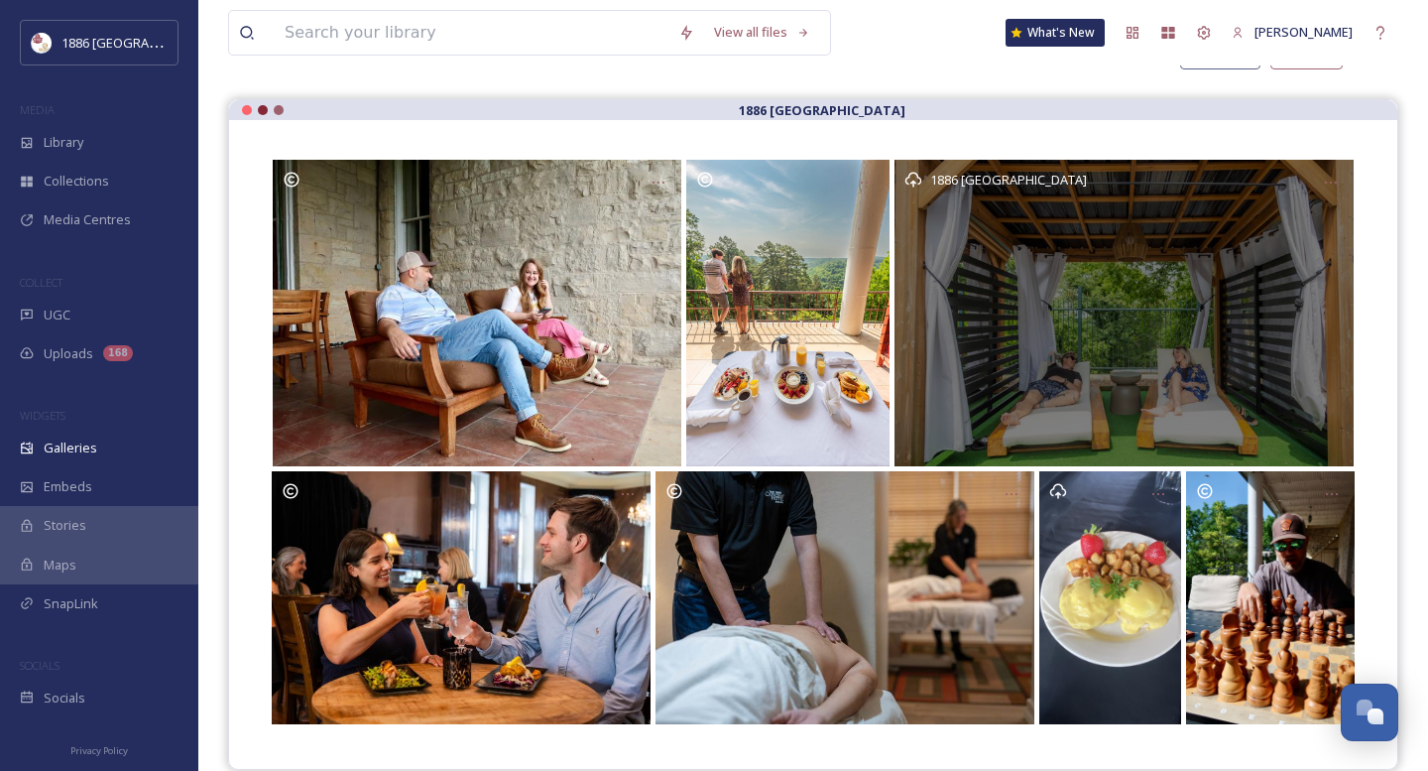
scroll to position [141, 0]
